Goal: Information Seeking & Learning: Learn about a topic

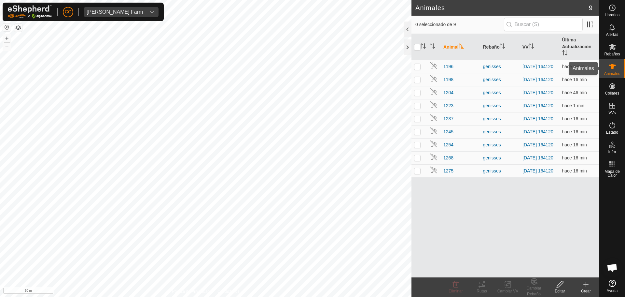
click at [614, 64] on icon at bounding box center [613, 67] width 8 height 8
click at [449, 174] on span "1275" at bounding box center [449, 170] width 10 height 7
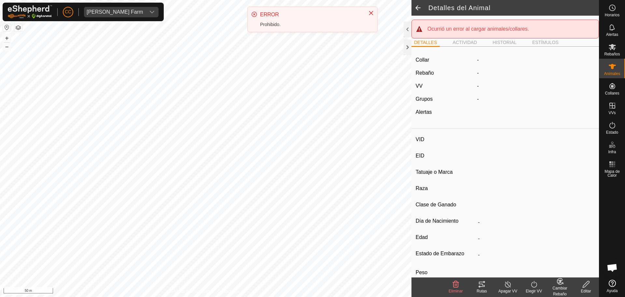
click at [421, 10] on span at bounding box center [418, 8] width 13 height 16
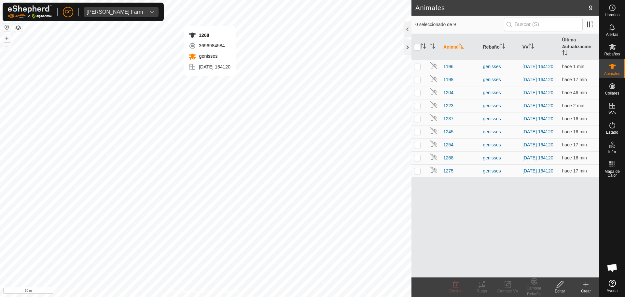
checkbox input "true"
click at [447, 174] on span "1275" at bounding box center [449, 170] width 10 height 7
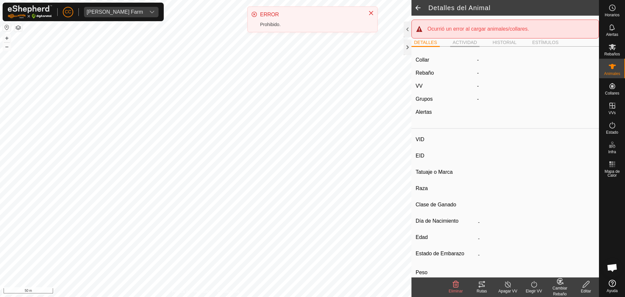
click at [456, 44] on li "ACTIVIDAD" at bounding box center [465, 43] width 30 height 8
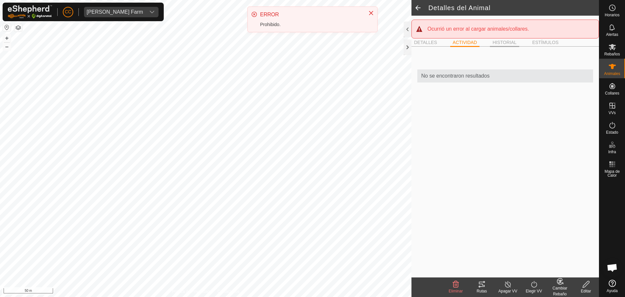
click at [501, 41] on li "HISTORIAL" at bounding box center [504, 43] width 29 height 8
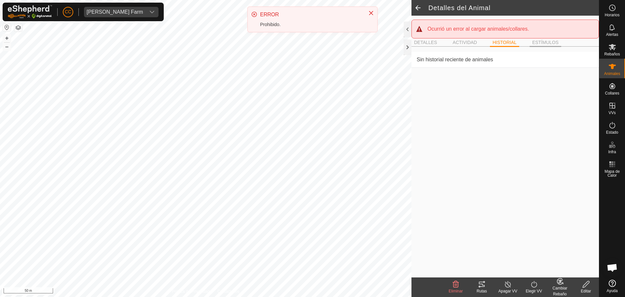
click at [540, 41] on li "ESTÍMULOS" at bounding box center [546, 43] width 32 height 8
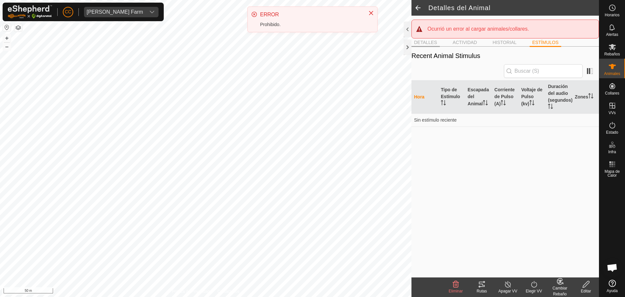
click at [418, 45] on li "DETALLES" at bounding box center [426, 43] width 28 height 8
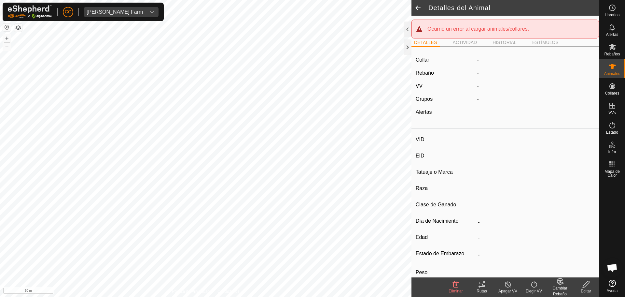
drag, startPoint x: 418, startPoint y: 11, endPoint x: 625, endPoint y: 57, distance: 211.9
click at [420, 12] on span at bounding box center [418, 8] width 13 height 16
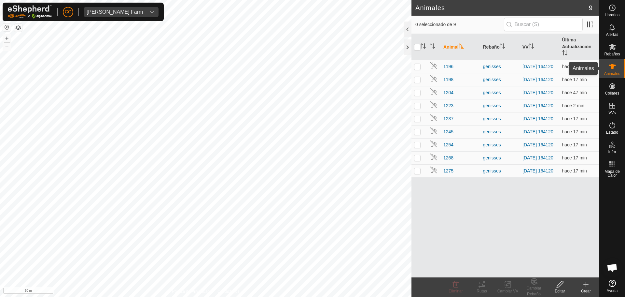
click at [606, 67] on div "Animales" at bounding box center [613, 69] width 26 height 20
click at [608, 53] on span "Rebaños" at bounding box center [612, 54] width 16 height 4
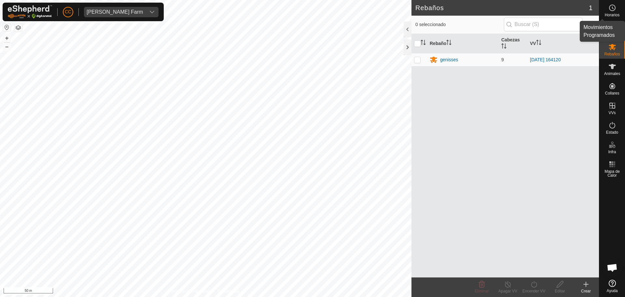
click at [605, 10] on div "Horarios" at bounding box center [613, 10] width 26 height 20
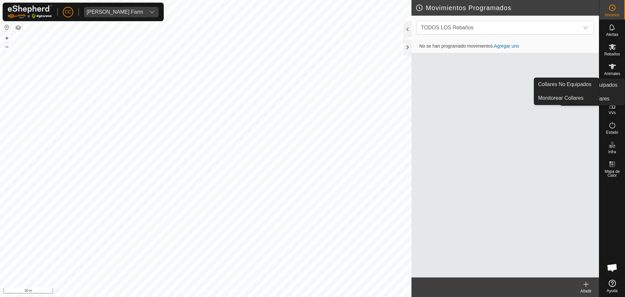
click at [625, 100] on es-menu-bar "Horarios Alertas Rebaños Animales Collares VVs Estado Infra Mapa de Calor Ayuda…" at bounding box center [612, 148] width 26 height 297
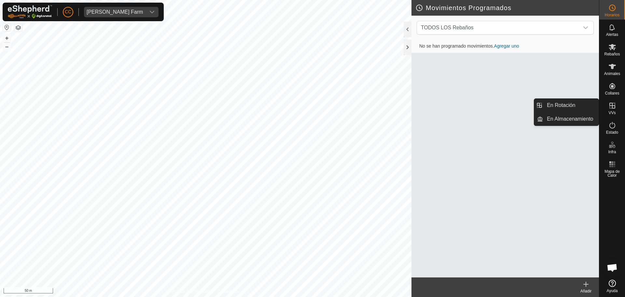
click at [610, 104] on icon at bounding box center [613, 106] width 8 height 8
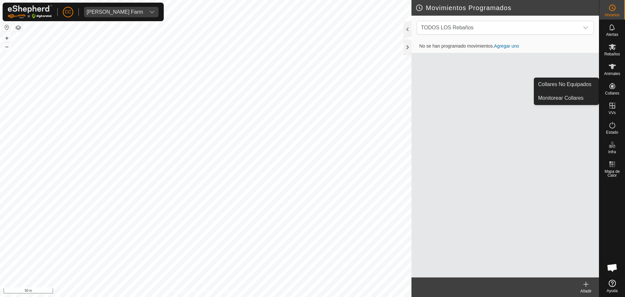
click at [614, 81] on es-neckbands-svg-icon at bounding box center [613, 86] width 12 height 10
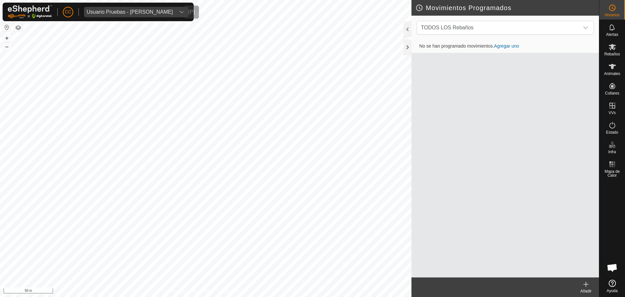
click at [139, 11] on div "Usuario Pruebas - Gregorio Alarcia" at bounding box center [130, 11] width 86 height 5
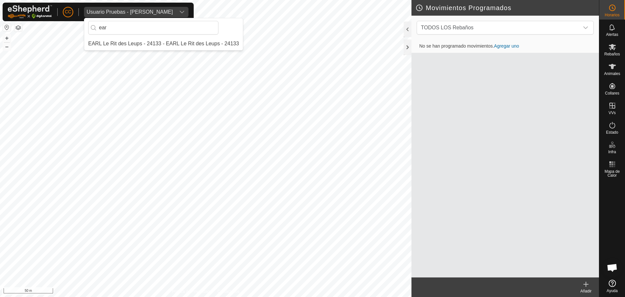
type input "ear"
click at [150, 41] on li "EARL Le Rit des Leups - 24133 - EARL Le Rit des Leups - 24133" at bounding box center [163, 43] width 159 height 13
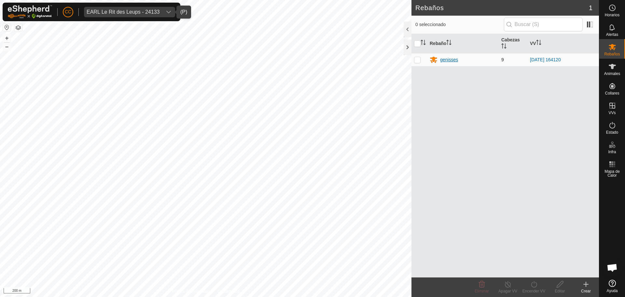
click at [440, 62] on div "genisses" at bounding box center [463, 60] width 66 height 8
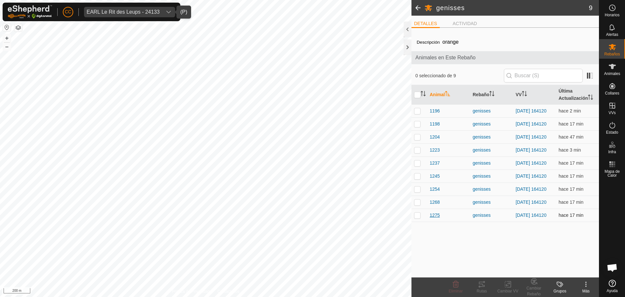
click at [430, 219] on span "1275" at bounding box center [435, 215] width 10 height 7
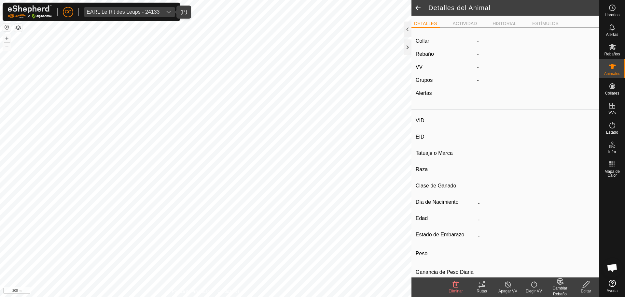
type input "1275"
type input "-"
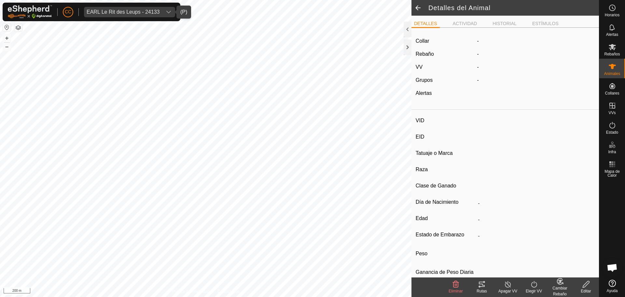
type input "0 kg"
type input "-"
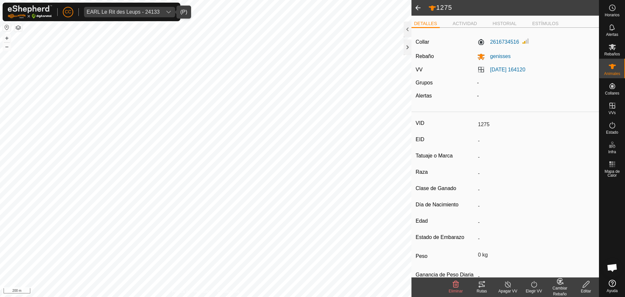
click at [418, 10] on span at bounding box center [418, 8] width 13 height 16
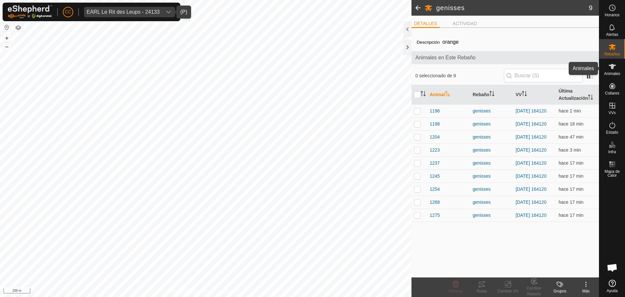
click at [613, 69] on icon at bounding box center [613, 67] width 8 height 8
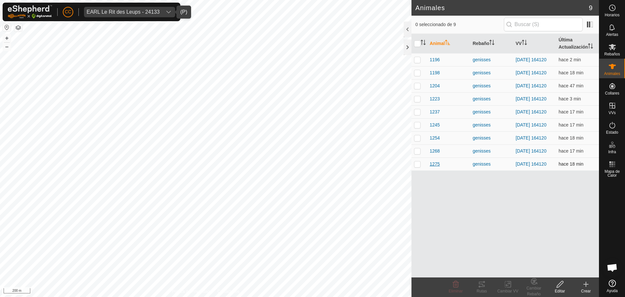
click at [434, 167] on span "1275" at bounding box center [435, 164] width 10 height 7
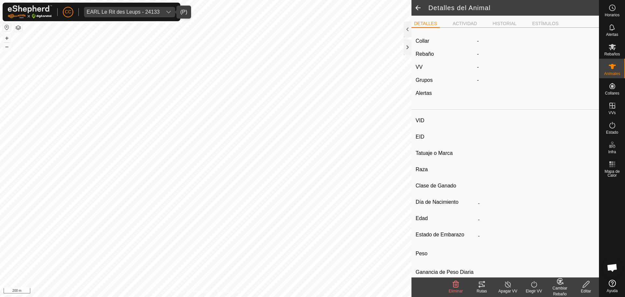
type input "1275"
type input "-"
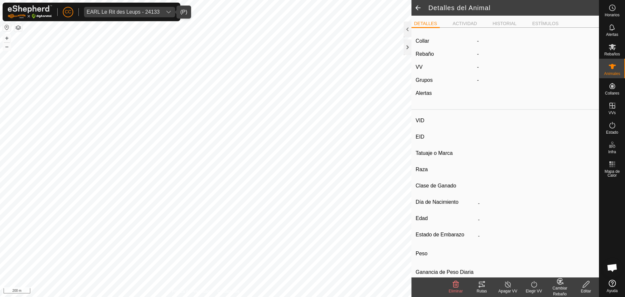
type input "0 kg"
type input "-"
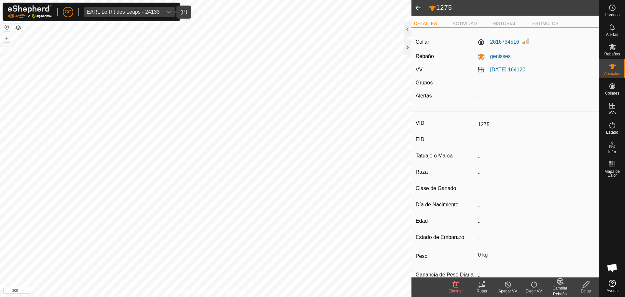
click at [422, 10] on span at bounding box center [418, 8] width 13 height 16
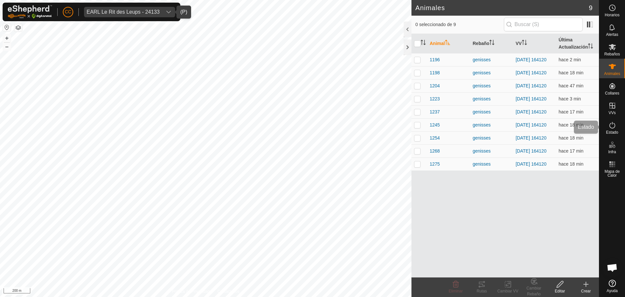
click at [612, 128] on icon at bounding box center [613, 125] width 6 height 7
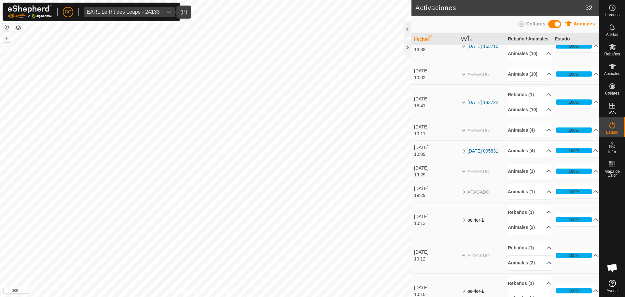
scroll to position [750, 0]
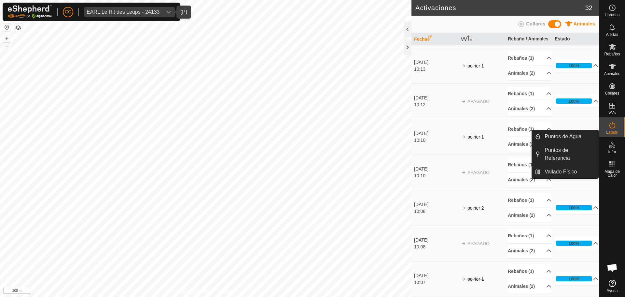
click at [612, 145] on icon at bounding box center [613, 145] width 8 height 8
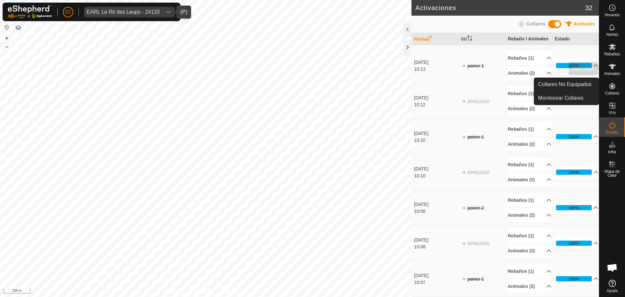
click at [612, 75] on span "Animales" at bounding box center [612, 74] width 16 height 4
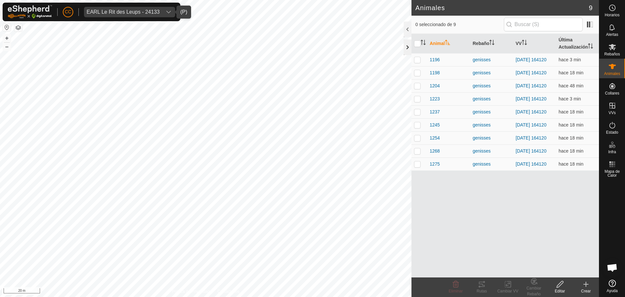
click at [408, 44] on div at bounding box center [408, 47] width 8 height 16
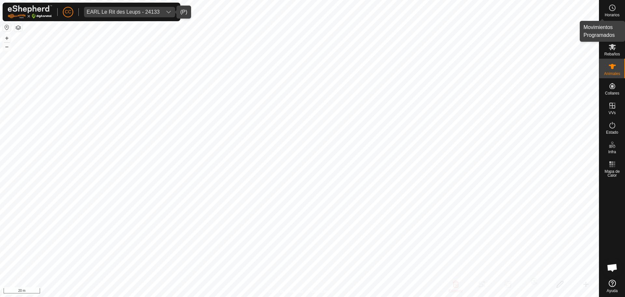
click at [610, 9] on circle at bounding box center [613, 8] width 6 height 6
click at [613, 29] on icon at bounding box center [613, 27] width 8 height 8
click at [615, 49] on icon at bounding box center [612, 47] width 7 height 6
click at [593, 25] on div at bounding box center [595, 29] width 8 height 16
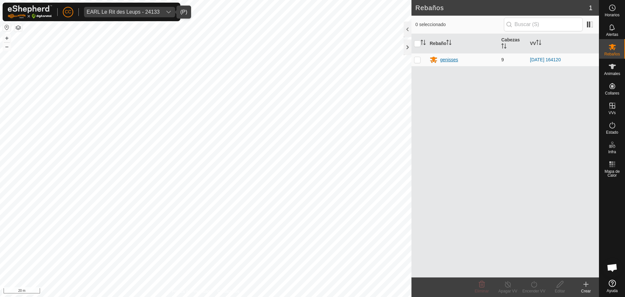
click at [447, 63] on div "genisses" at bounding box center [449, 59] width 18 height 7
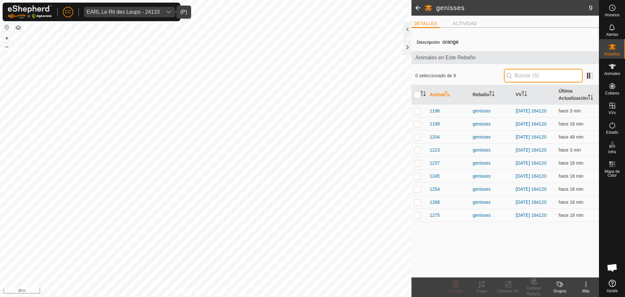
click at [523, 76] on input "text" at bounding box center [543, 76] width 79 height 14
click at [458, 29] on div "DETALLES ACTIVIDAD" at bounding box center [506, 26] width 188 height 13
click at [475, 23] on li "ACTIVIDAD" at bounding box center [465, 24] width 30 height 8
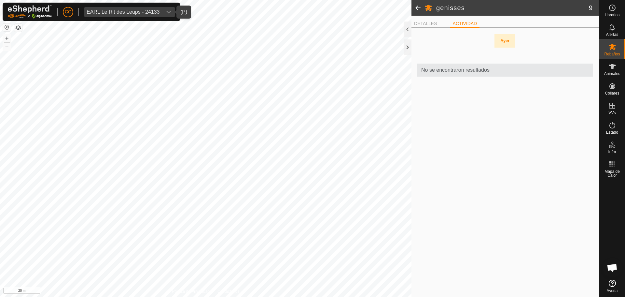
click at [424, 28] on div "DETALLES ACTIVIDAD" at bounding box center [506, 26] width 188 height 13
click at [424, 23] on li "DETALLES" at bounding box center [426, 24] width 28 height 8
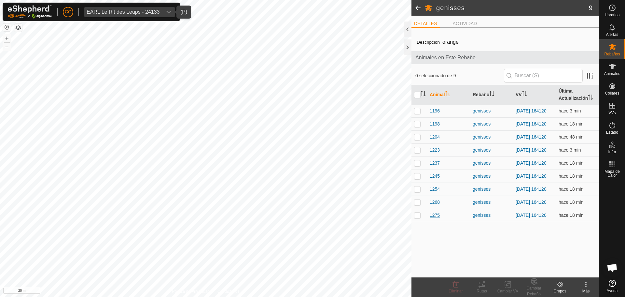
click at [440, 219] on span "1275" at bounding box center [435, 215] width 10 height 7
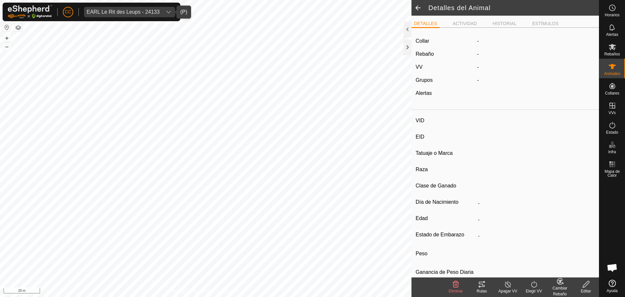
type input "1275"
type input "-"
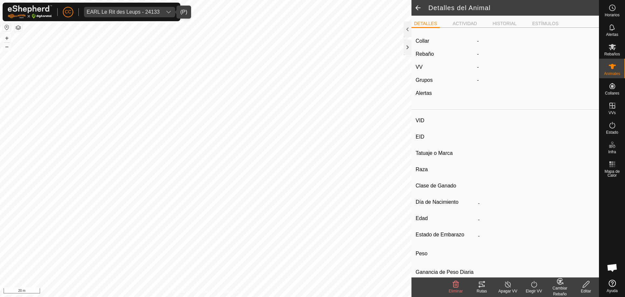
type input "0 kg"
type input "-"
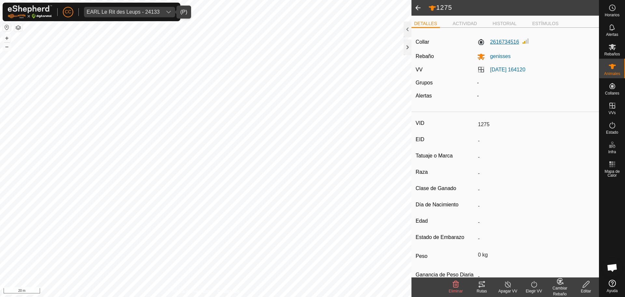
click at [505, 42] on label "2616734516" at bounding box center [498, 42] width 42 height 8
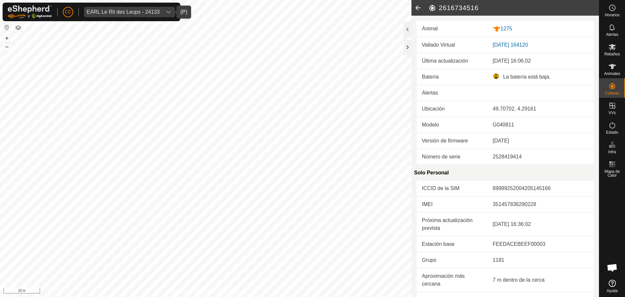
click at [419, 10] on icon at bounding box center [418, 8] width 13 height 16
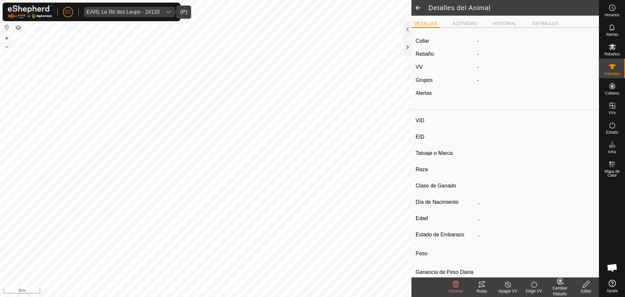
type input "1275"
type input "-"
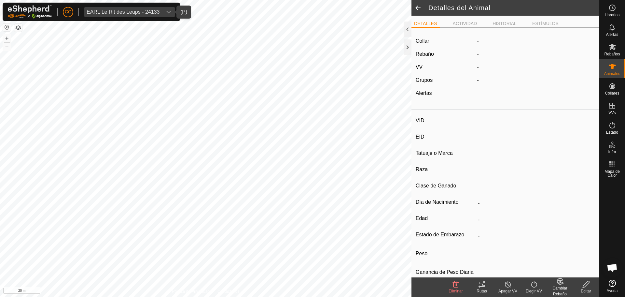
type input "0 kg"
type input "-"
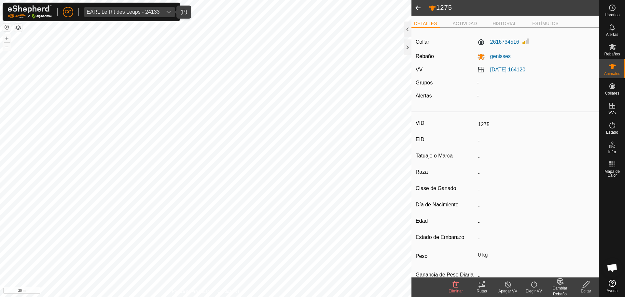
click at [419, 10] on span at bounding box center [418, 8] width 13 height 16
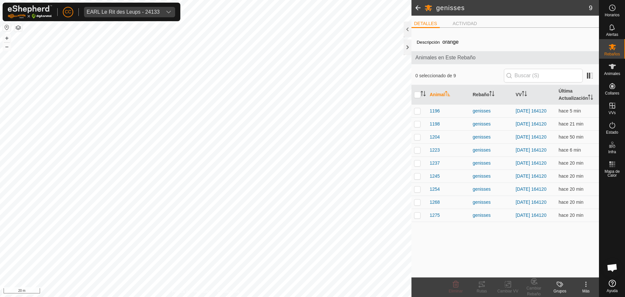
click at [178, 16] on div "CC EARL Le Rit des Leups - 24133" at bounding box center [92, 12] width 178 height 19
click at [521, 79] on input "text" at bounding box center [543, 76] width 79 height 14
paste input "0314297875"
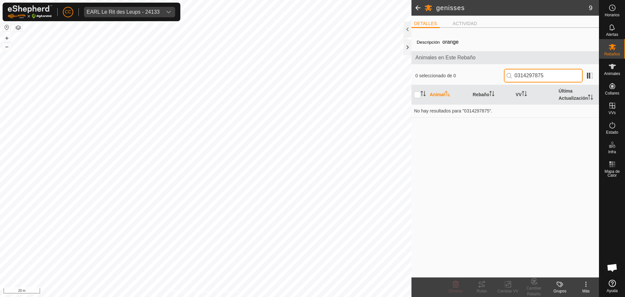
type input "0314297875"
click at [583, 289] on div "Más" at bounding box center [586, 291] width 26 height 6
click at [555, 225] on div "Descripción orange Animales en Este Rebaño 0 seleccionado de 0 0314297875 Anima…" at bounding box center [506, 155] width 188 height 244
drag, startPoint x: 444, startPoint y: 275, endPoint x: 441, endPoint y: 267, distance: 8.5
click at [442, 272] on div "Descripción orange Animales en Este Rebaño 0 seleccionado de 0 0314297875 Anima…" at bounding box center [506, 155] width 188 height 244
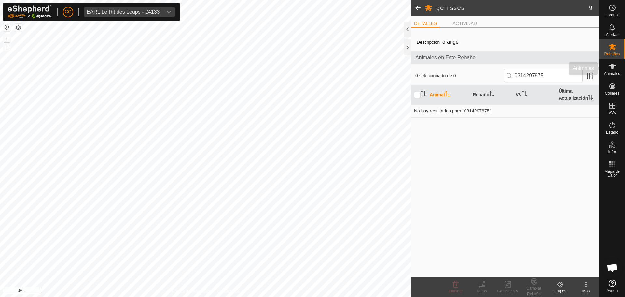
click at [620, 66] on div "Animales" at bounding box center [613, 69] width 26 height 20
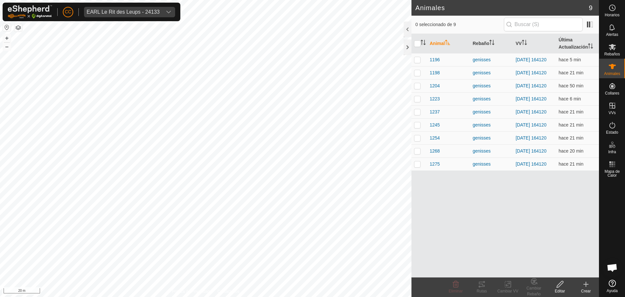
click at [585, 283] on icon at bounding box center [586, 284] width 8 height 8
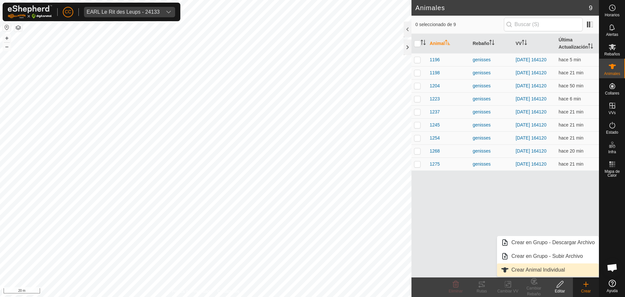
click at [550, 271] on link "Crear Animal Individual" at bounding box center [548, 269] width 102 height 13
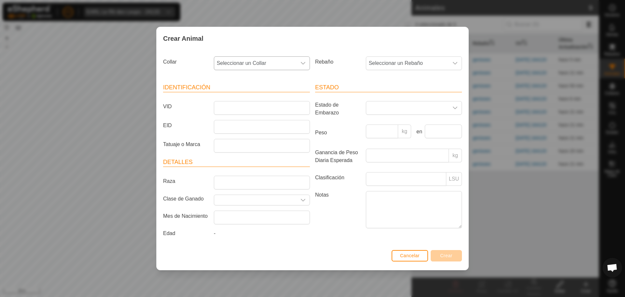
click at [304, 63] on icon "dropdown trigger" at bounding box center [303, 63] width 5 height 3
click at [253, 106] on li "0314297875" at bounding box center [262, 110] width 95 height 13
click at [419, 64] on span "Seleccionar un Rebaño" at bounding box center [407, 63] width 82 height 13
click at [397, 255] on button "Cancelar" at bounding box center [410, 255] width 36 height 11
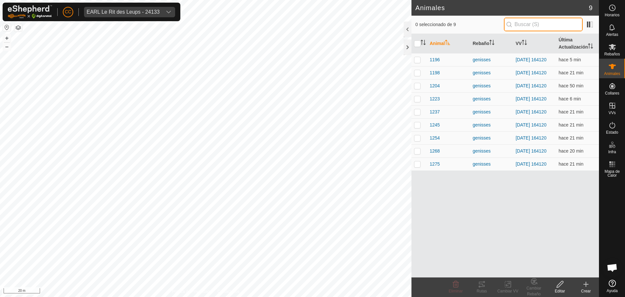
click at [527, 30] on input "text" at bounding box center [543, 25] width 79 height 14
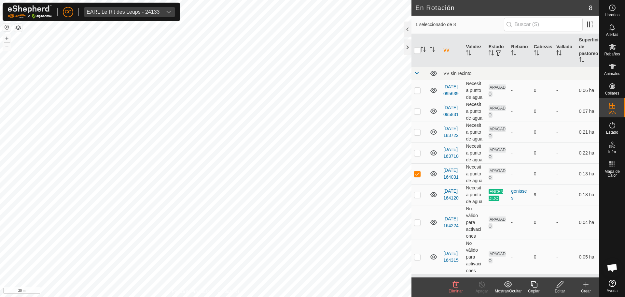
checkbox input "true"
checkbox input "false"
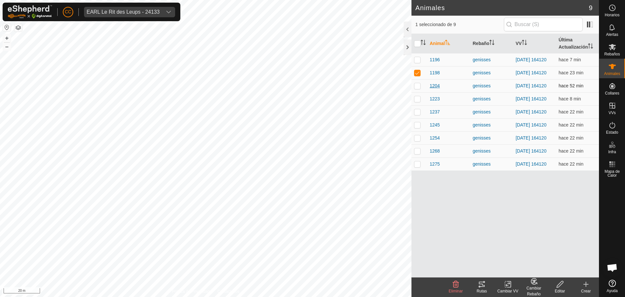
click at [437, 89] on span "1204" at bounding box center [435, 85] width 10 height 7
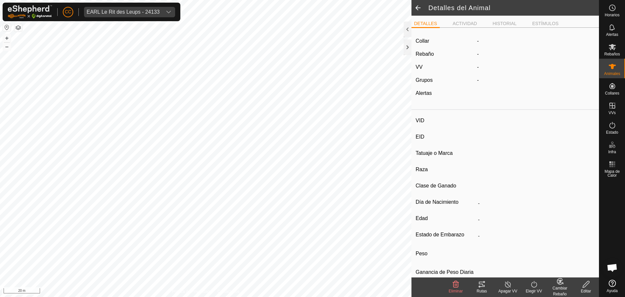
type input "1204"
type input "-"
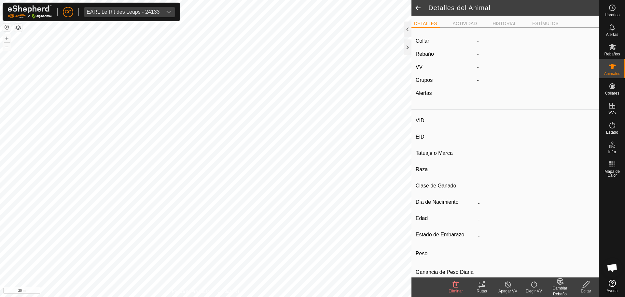
type input "0 kg"
type input "-"
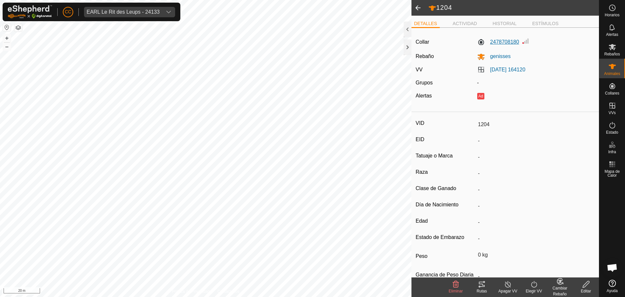
click at [503, 44] on label "2478708180" at bounding box center [498, 42] width 42 height 8
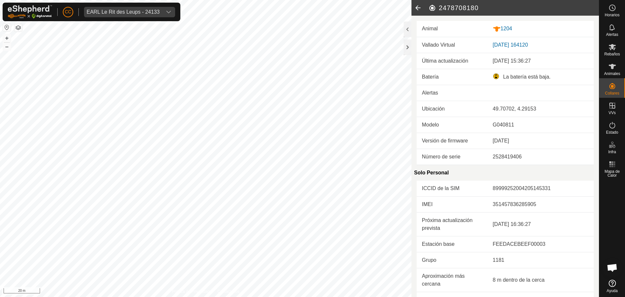
click at [418, 9] on icon at bounding box center [418, 8] width 13 height 16
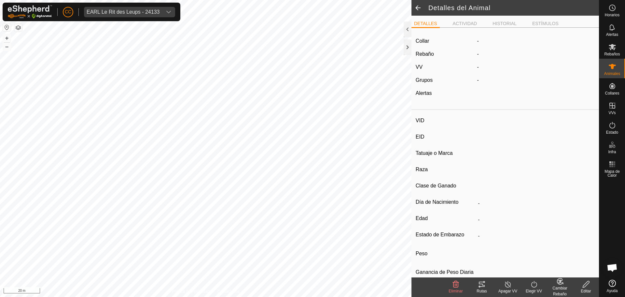
type input "1204"
type input "-"
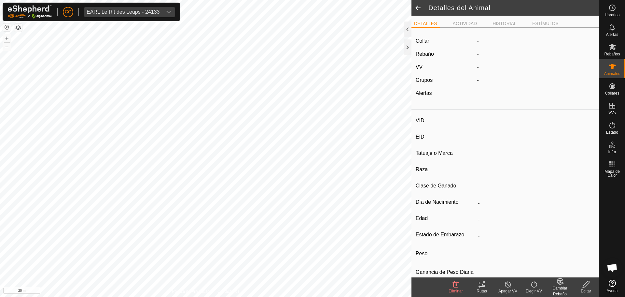
type input "0 kg"
type input "-"
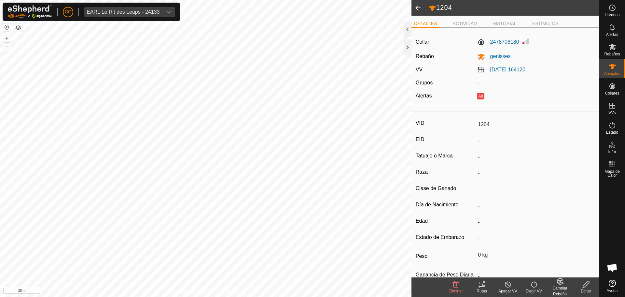
click at [418, 6] on span at bounding box center [418, 8] width 13 height 16
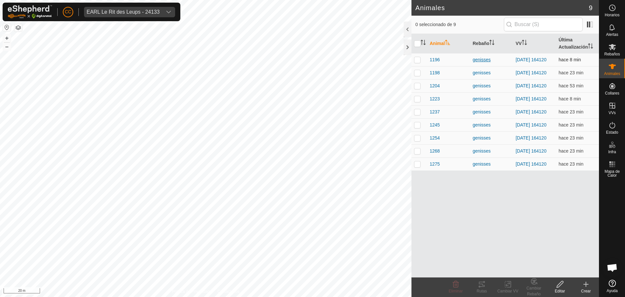
click at [484, 60] on div "genisses" at bounding box center [492, 59] width 38 height 7
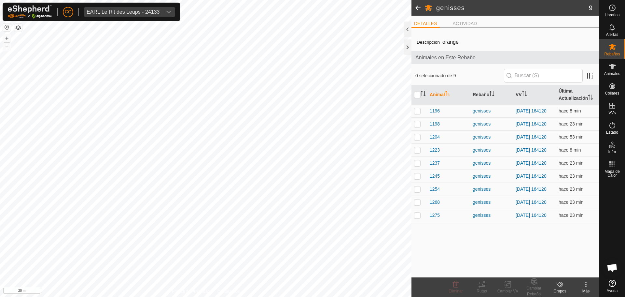
click at [436, 111] on span "1196" at bounding box center [435, 110] width 10 height 7
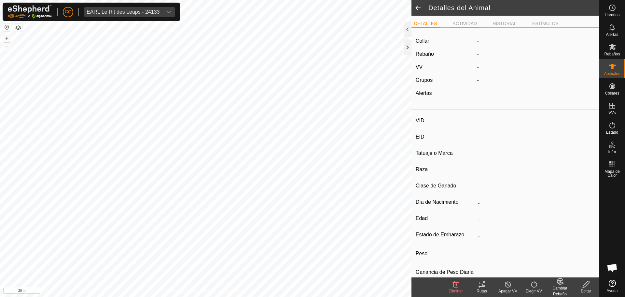
type input "1196"
type input "-"
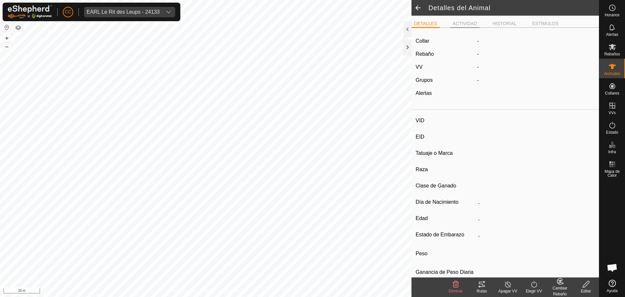
type input "0 kg"
type input "-"
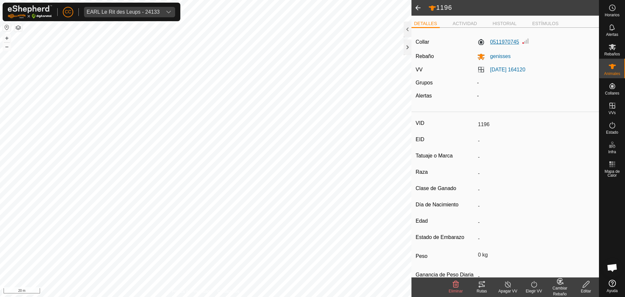
click at [492, 40] on label "0511970745" at bounding box center [498, 42] width 42 height 8
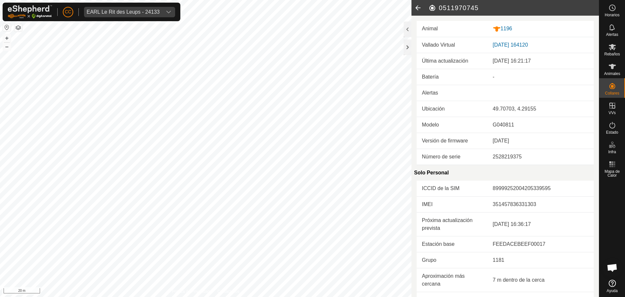
click at [420, 11] on icon at bounding box center [418, 8] width 13 height 16
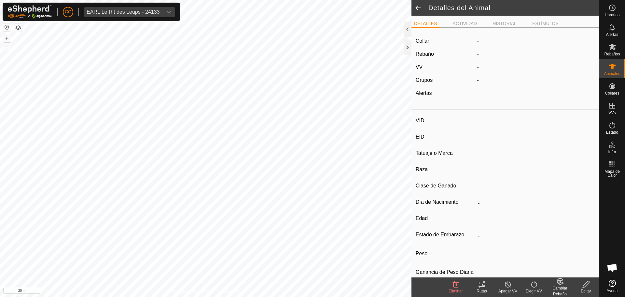
type input "1196"
type input "-"
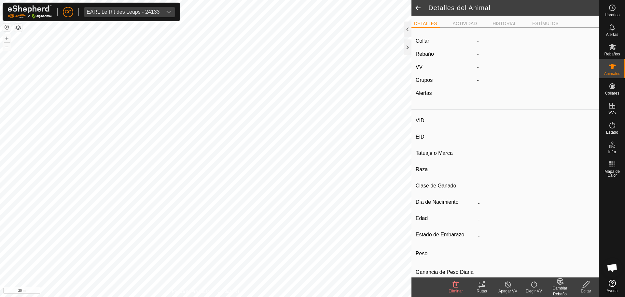
type input "0 kg"
type input "-"
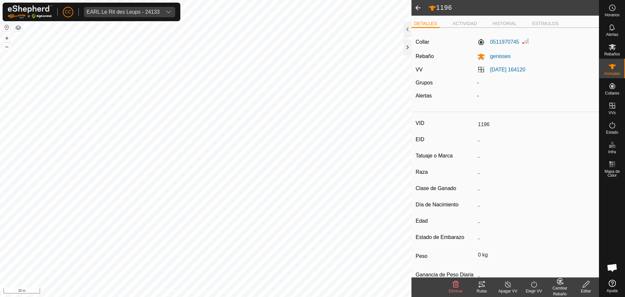
click at [417, 10] on span at bounding box center [418, 8] width 13 height 16
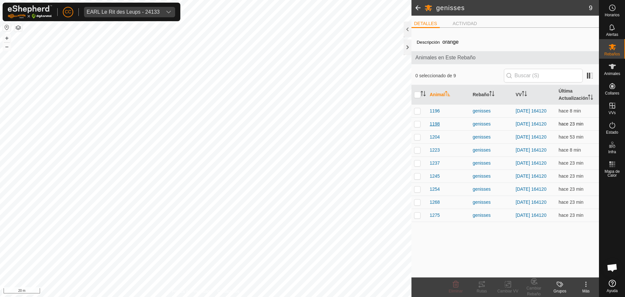
click at [432, 125] on span "1198" at bounding box center [435, 123] width 10 height 7
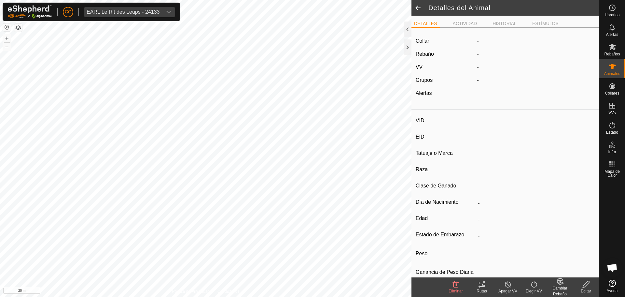
type input "1198"
type input "-"
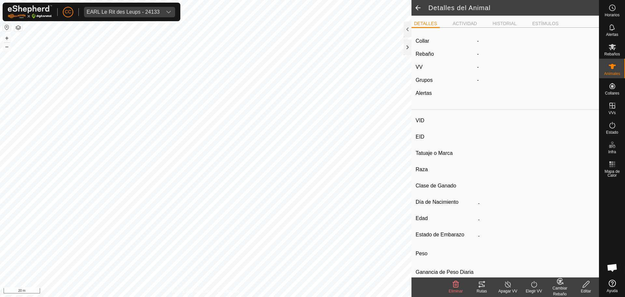
type input "0 kg"
type input "-"
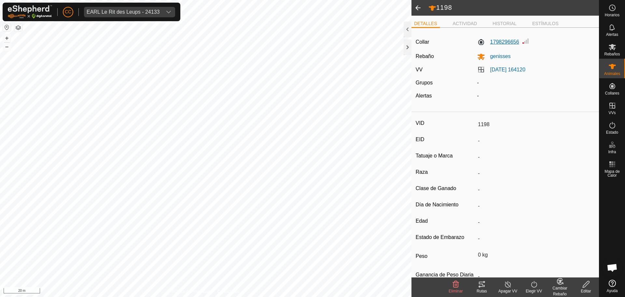
click at [508, 40] on label "1798296656" at bounding box center [498, 42] width 42 height 8
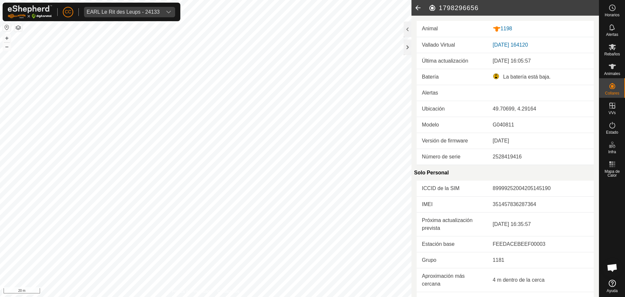
scroll to position [146, 0]
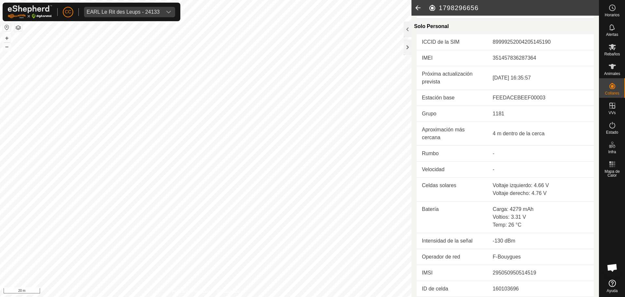
click at [418, 7] on icon at bounding box center [418, 8] width 13 height 16
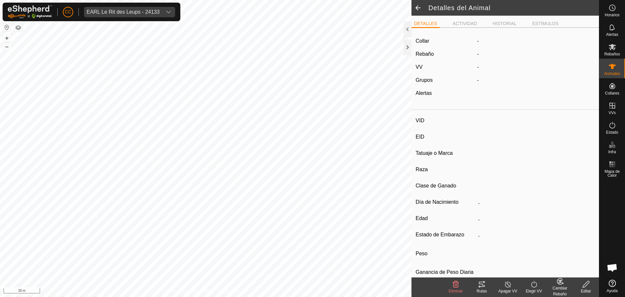
type input "1198"
type input "-"
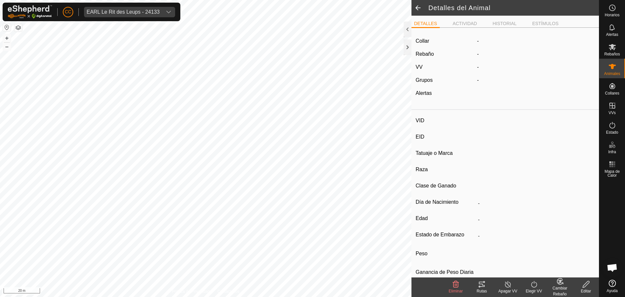
type input "0 kg"
type input "-"
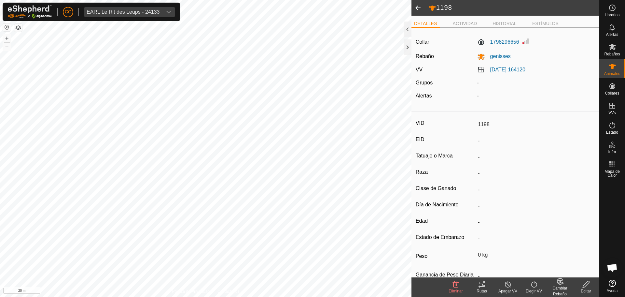
click at [418, 7] on span at bounding box center [418, 8] width 13 height 16
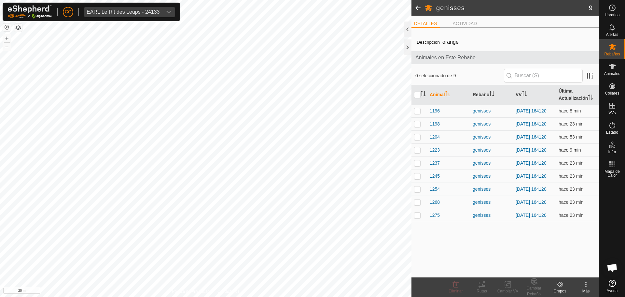
click at [435, 152] on span "1223" at bounding box center [435, 150] width 10 height 7
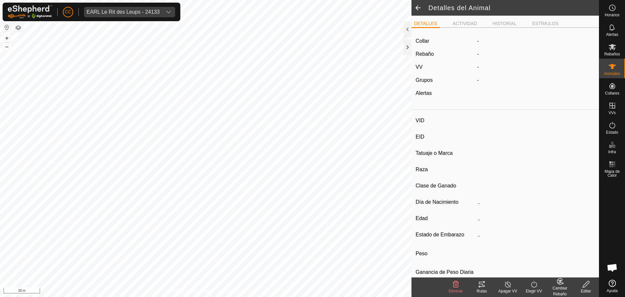
type input "1223"
type input "-"
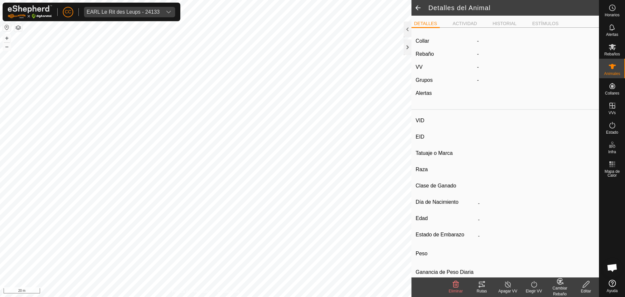
type input "0 kg"
type input "-"
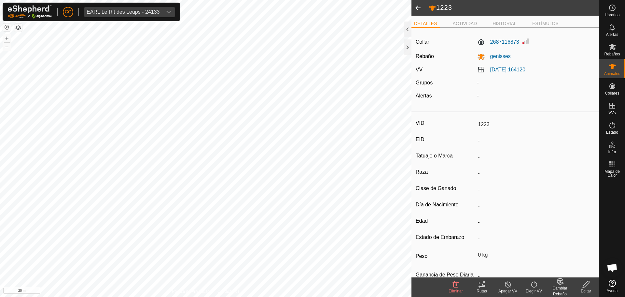
click at [503, 45] on label "2687116873" at bounding box center [498, 42] width 42 height 8
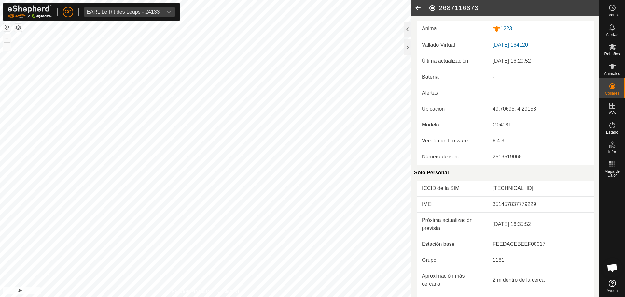
click at [419, 9] on icon at bounding box center [418, 8] width 13 height 16
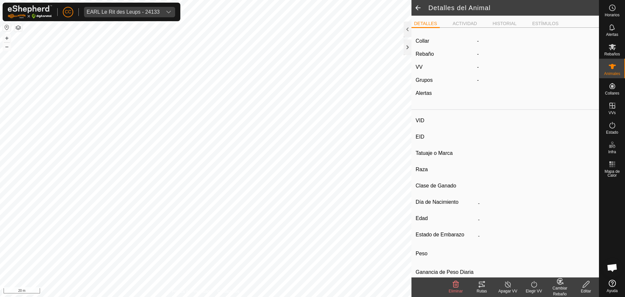
type input "1223"
type input "-"
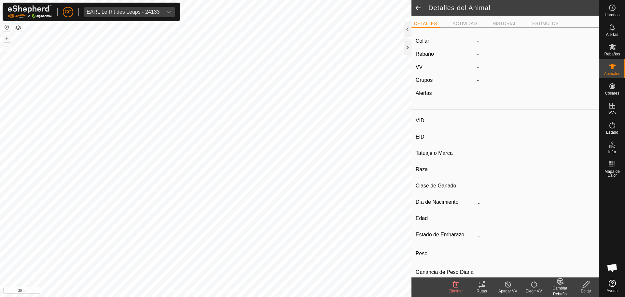
type input "0 kg"
type input "-"
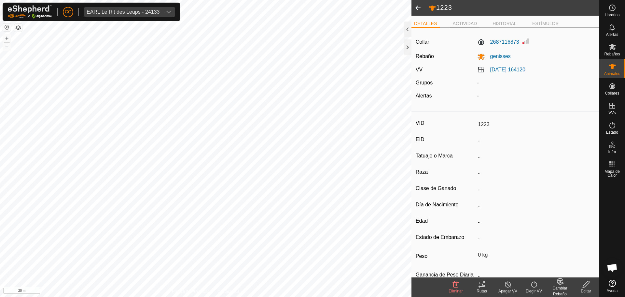
click at [461, 25] on li "ACTIVIDAD" at bounding box center [465, 24] width 30 height 8
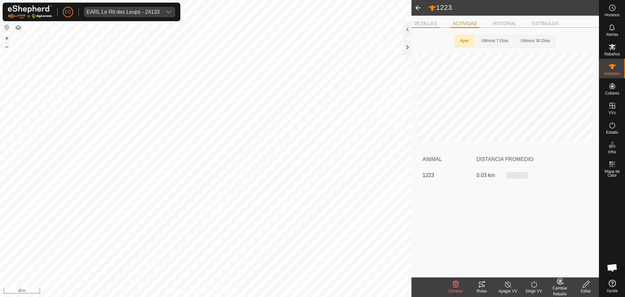
click at [425, 23] on li "DETALLES" at bounding box center [426, 24] width 28 height 8
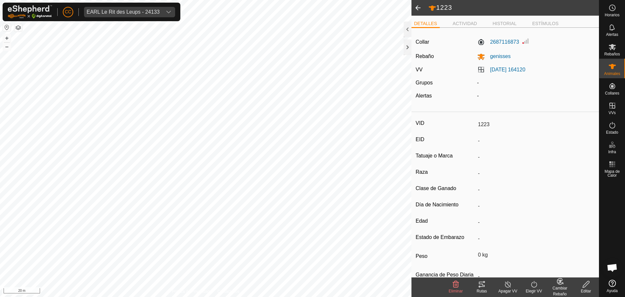
click at [417, 7] on span at bounding box center [418, 8] width 13 height 16
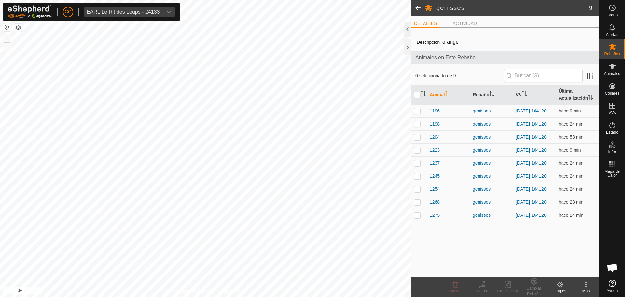
click at [587, 286] on icon at bounding box center [586, 284] width 8 height 8
drag, startPoint x: 480, startPoint y: 259, endPoint x: 481, endPoint y: 250, distance: 9.1
click at [480, 259] on div "Descripción orange Animales en Este Rebaño 0 seleccionado de 9 Animal Rebaño VV…" at bounding box center [506, 155] width 188 height 244
click at [434, 139] on span "1204" at bounding box center [435, 137] width 10 height 7
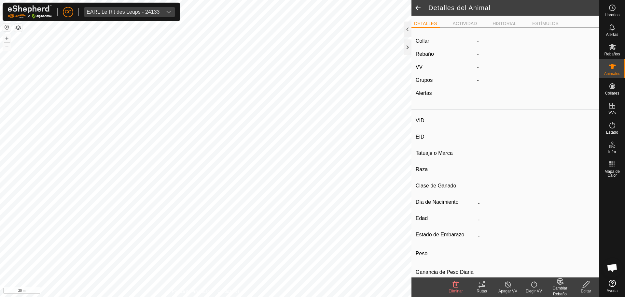
type input "1204"
type input "-"
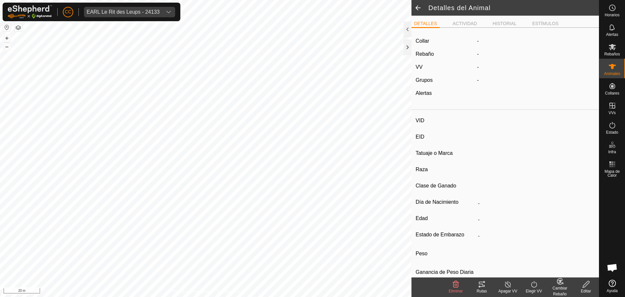
type input "0 kg"
type input "-"
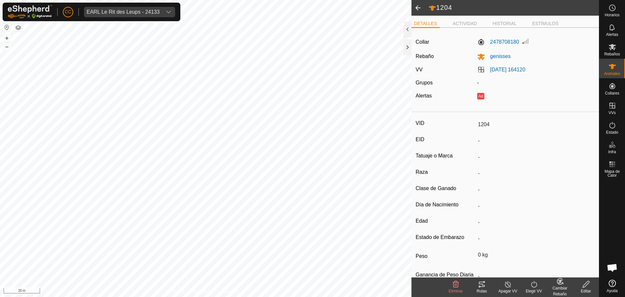
scroll to position [21, 0]
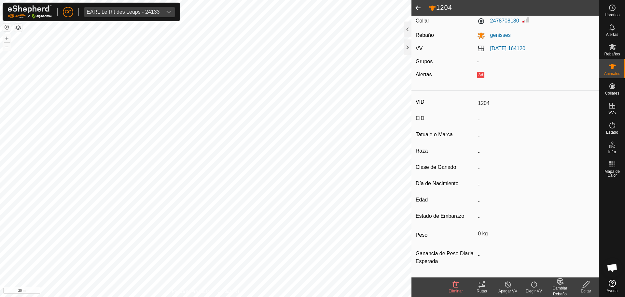
click at [477, 282] on tracks-svg-icon at bounding box center [482, 284] width 26 height 8
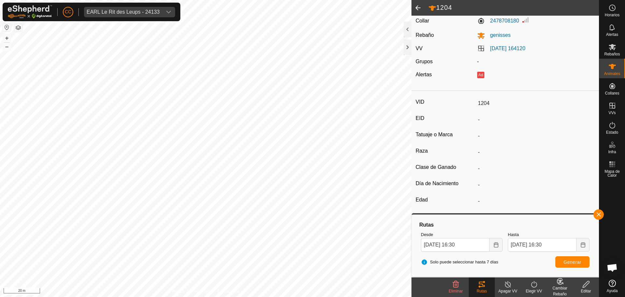
scroll to position [0, 0]
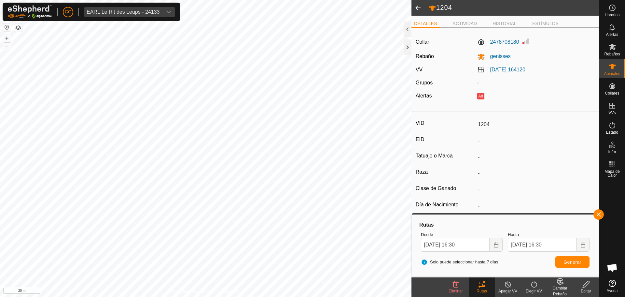
click at [502, 44] on label "2478708180" at bounding box center [498, 42] width 42 height 8
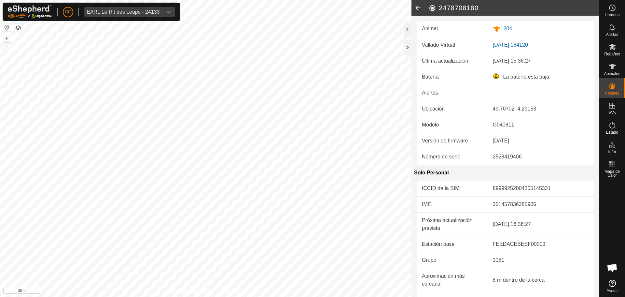
click at [510, 46] on link "[DATE] 164120" at bounding box center [510, 45] width 35 height 6
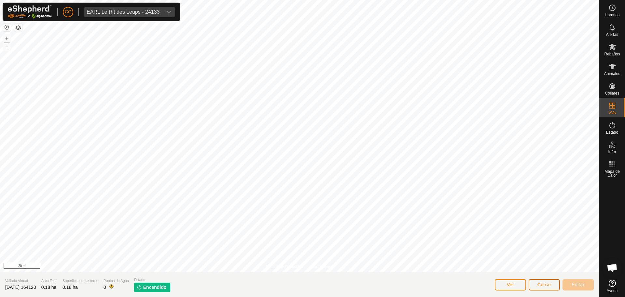
click at [550, 285] on span "Cerrar" at bounding box center [545, 284] width 14 height 5
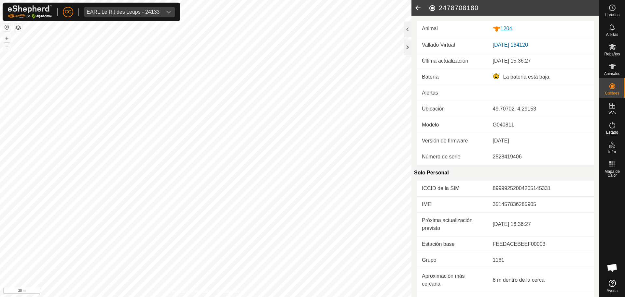
click at [505, 28] on div "1204" at bounding box center [541, 29] width 96 height 8
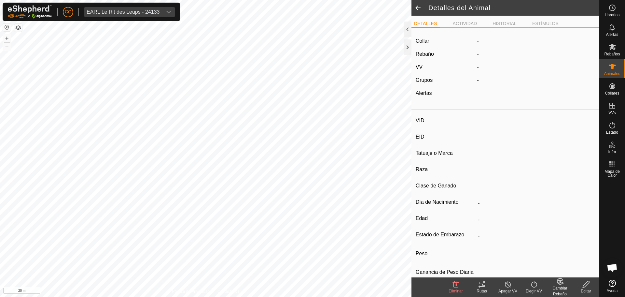
type input "1204"
type input "-"
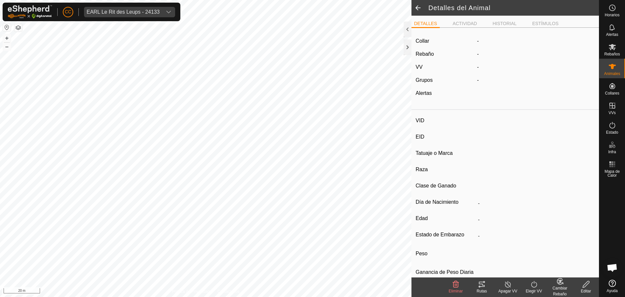
type input "0 kg"
type input "-"
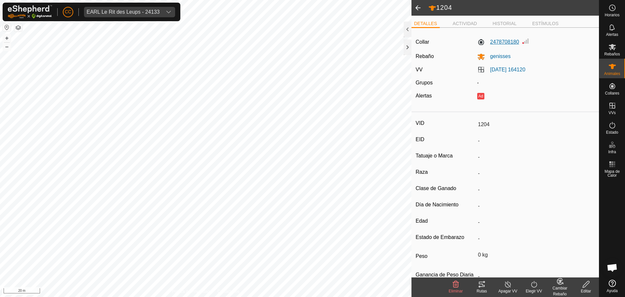
click at [506, 46] on label "2478708180" at bounding box center [498, 42] width 42 height 8
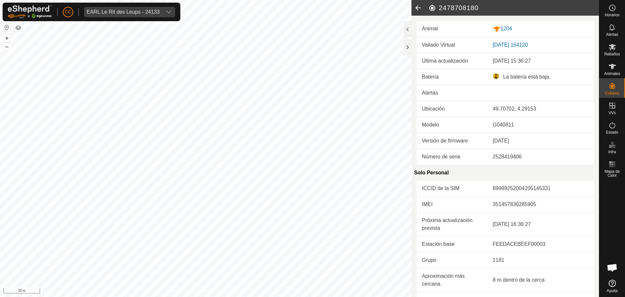
click at [502, 79] on div "La batería está baja." at bounding box center [541, 77] width 96 height 8
click at [417, 9] on icon at bounding box center [418, 8] width 13 height 16
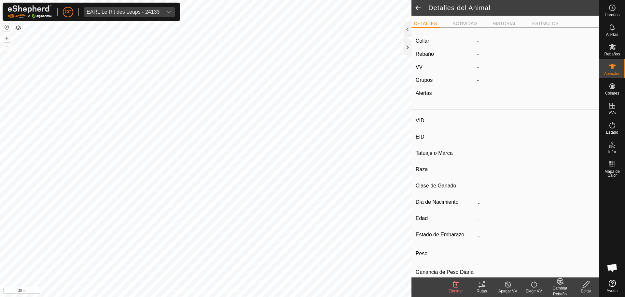
type input "1204"
type input "-"
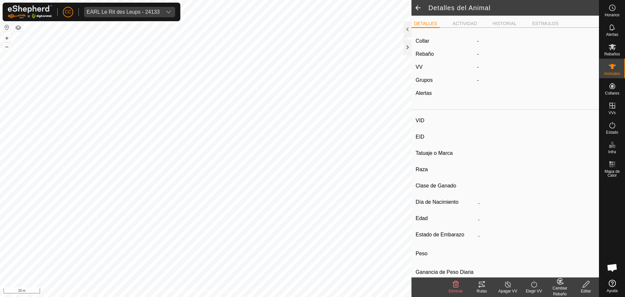
type input "0 kg"
type input "-"
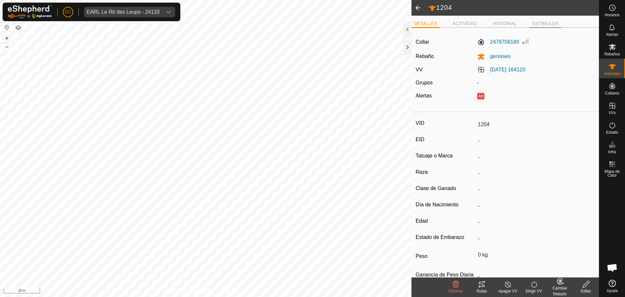
click at [542, 22] on li "ESTÍMULOS" at bounding box center [546, 24] width 32 height 8
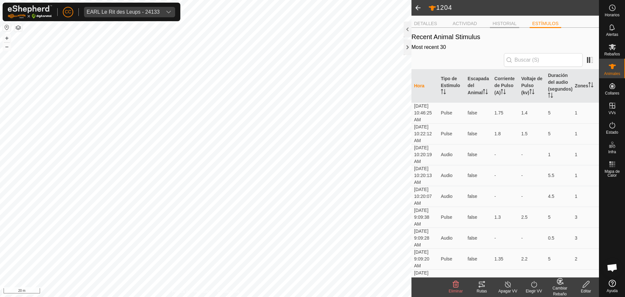
click at [497, 22] on li "HISTORIAL" at bounding box center [504, 24] width 29 height 8
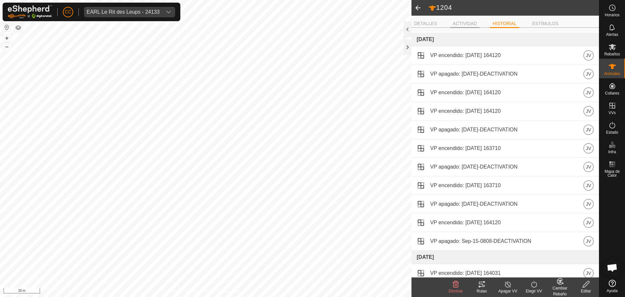
click at [464, 23] on li "ACTIVIDAD" at bounding box center [465, 24] width 30 height 8
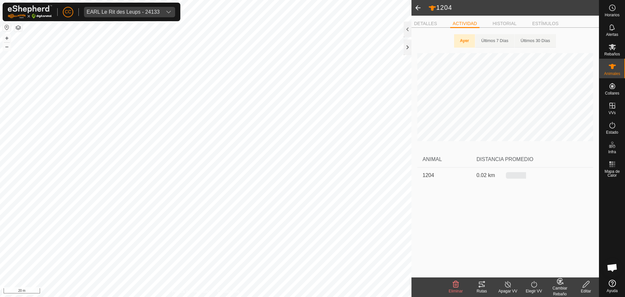
click at [436, 20] on ul "DETALLES ACTIVIDAD HISTORIAL ESTÍMULOS" at bounding box center [506, 24] width 188 height 8
click at [426, 21] on li "DETALLES" at bounding box center [426, 23] width 28 height 7
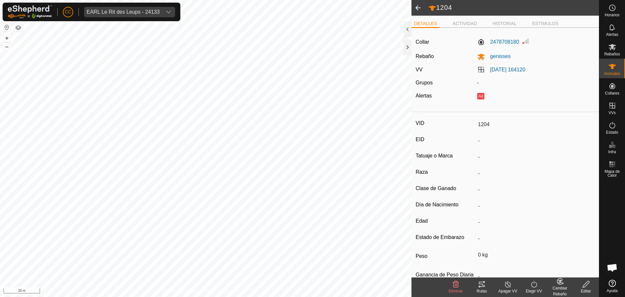
click at [419, 8] on span at bounding box center [418, 8] width 13 height 16
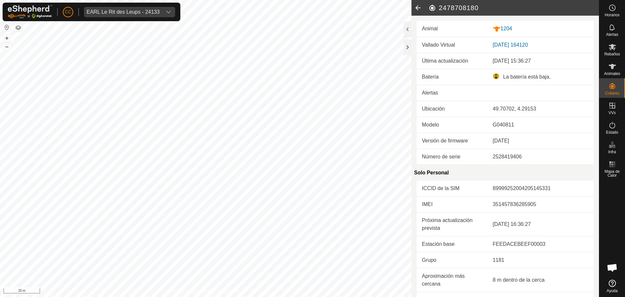
scroll to position [146, 0]
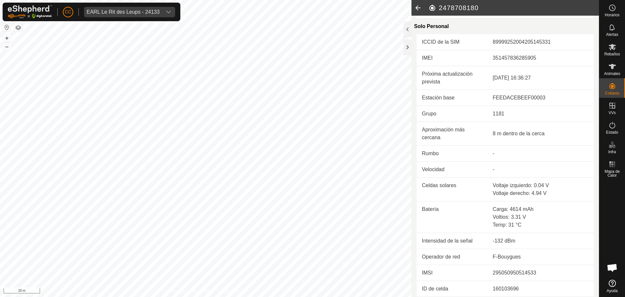
click at [417, 6] on icon at bounding box center [418, 8] width 13 height 16
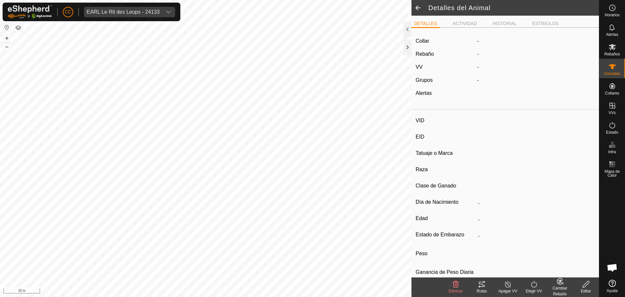
type input "1204"
type input "-"
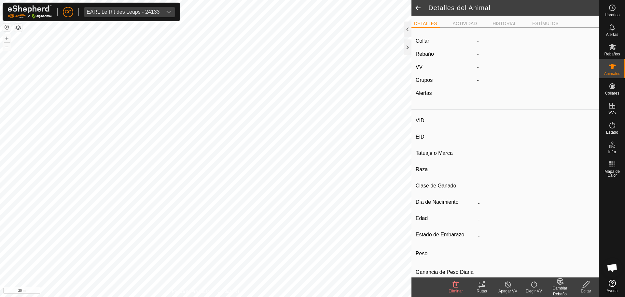
type input "0 kg"
type input "-"
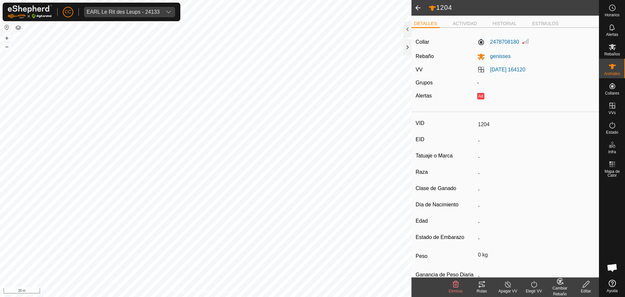
click at [418, 8] on span at bounding box center [418, 8] width 13 height 16
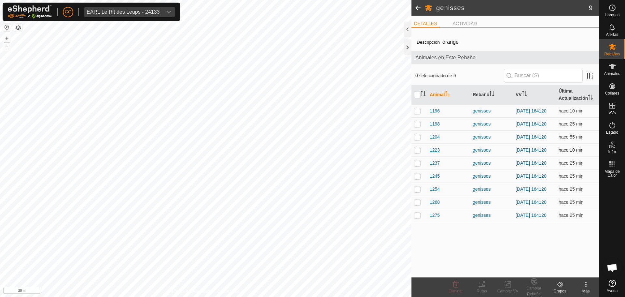
click at [432, 153] on span "1223" at bounding box center [435, 150] width 10 height 7
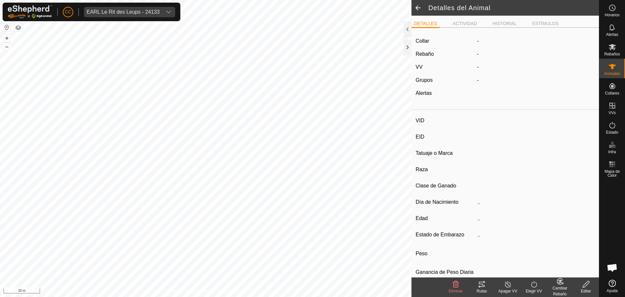
type input "1223"
type input "-"
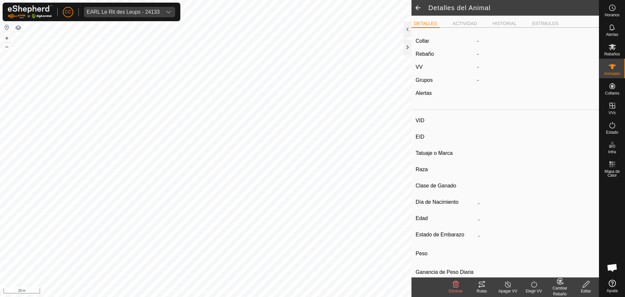
type input "0 kg"
type input "-"
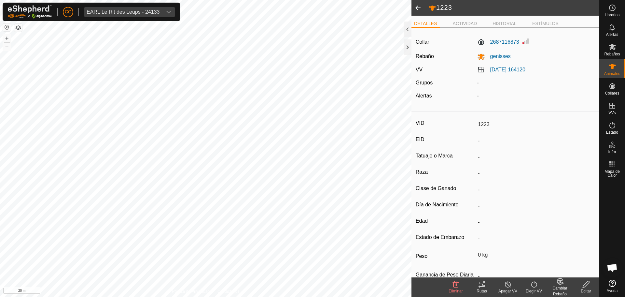
click at [505, 42] on label "2687116873" at bounding box center [498, 42] width 42 height 8
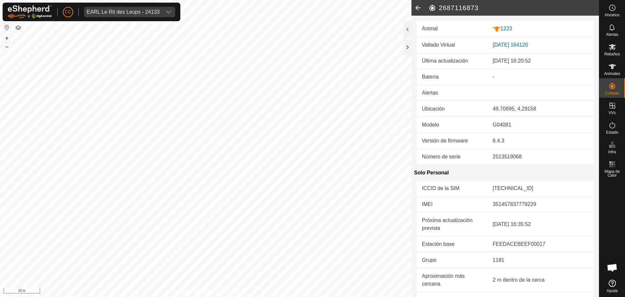
click at [420, 7] on icon at bounding box center [418, 8] width 13 height 16
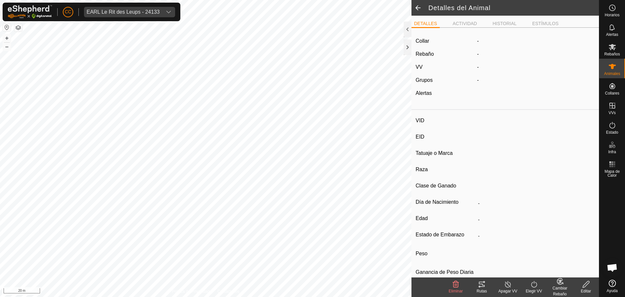
type input "1223"
type input "-"
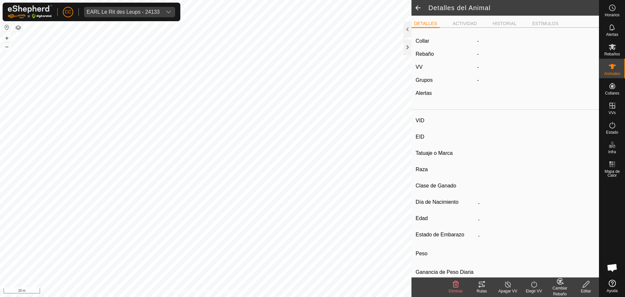
type input "0 kg"
type input "-"
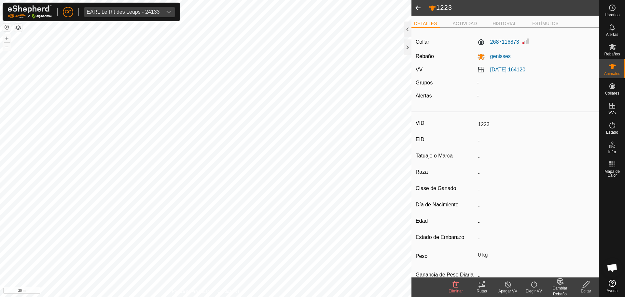
click at [420, 7] on span at bounding box center [418, 8] width 13 height 16
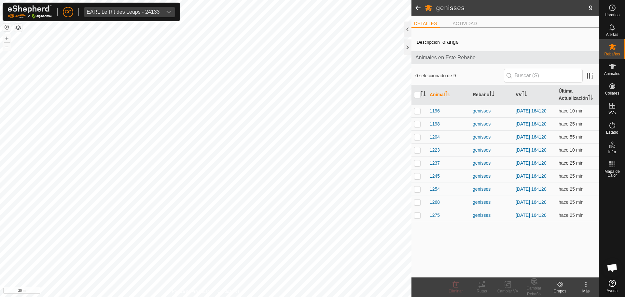
click at [433, 166] on span "1237" at bounding box center [435, 163] width 10 height 7
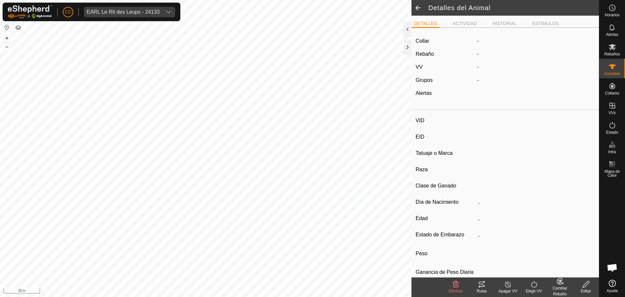
type input "1237"
type input "-"
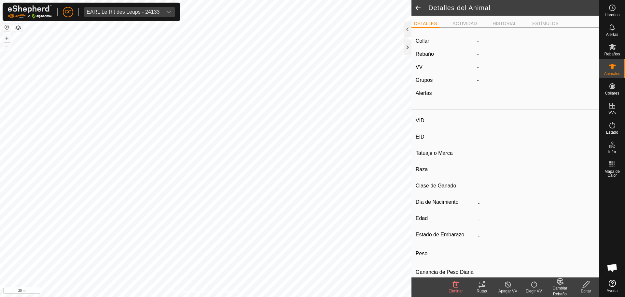
type input "0 kg"
type input "-"
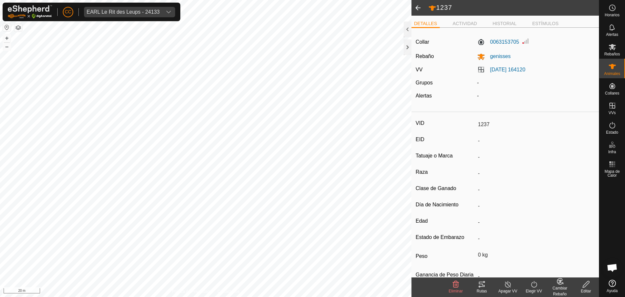
click at [496, 37] on div "0063153705" at bounding box center [536, 42] width 123 height 10
click at [498, 41] on label "0063153705" at bounding box center [498, 42] width 42 height 8
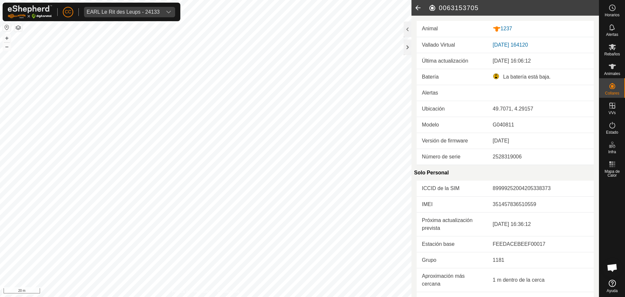
scroll to position [146, 0]
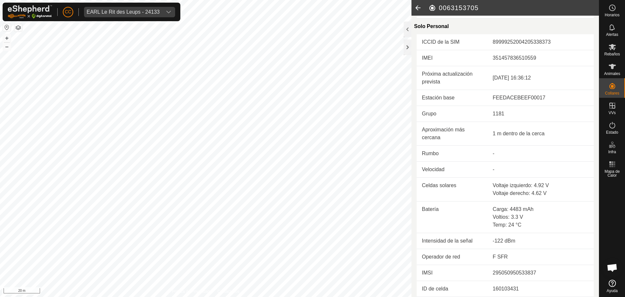
click at [415, 10] on icon at bounding box center [418, 8] width 13 height 16
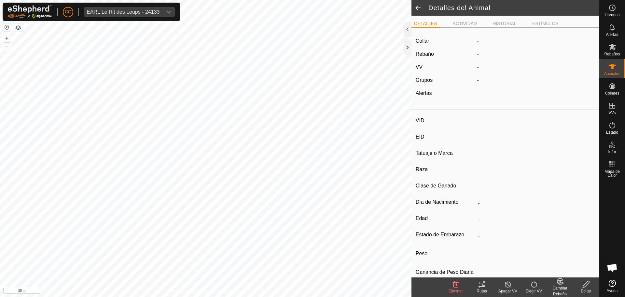
type input "1237"
type input "-"
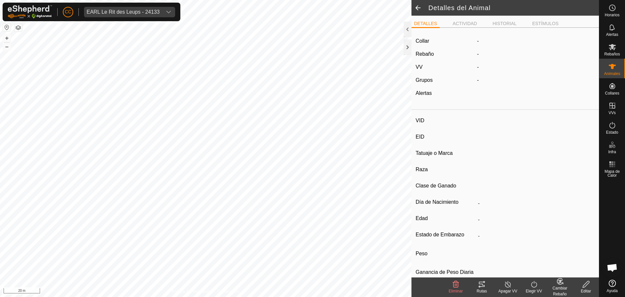
type input "0 kg"
type input "-"
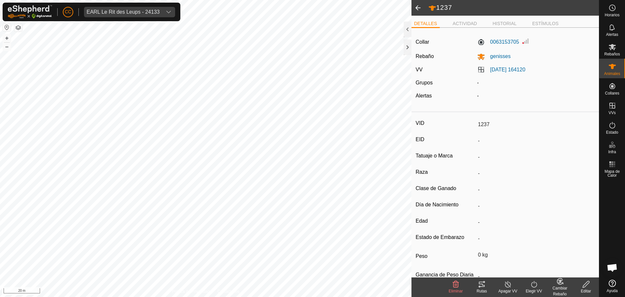
click at [415, 10] on span at bounding box center [418, 8] width 13 height 16
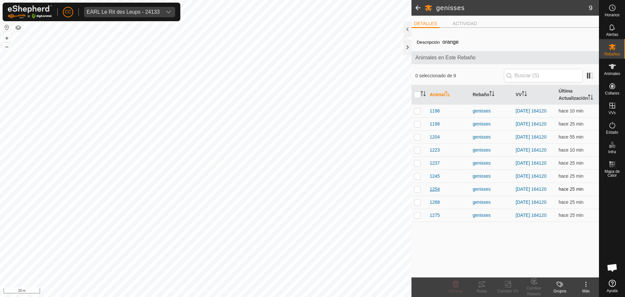
click at [434, 192] on span "1254" at bounding box center [435, 189] width 10 height 7
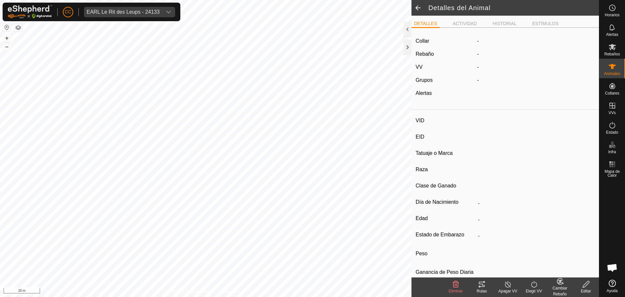
type input "1254"
type input "-"
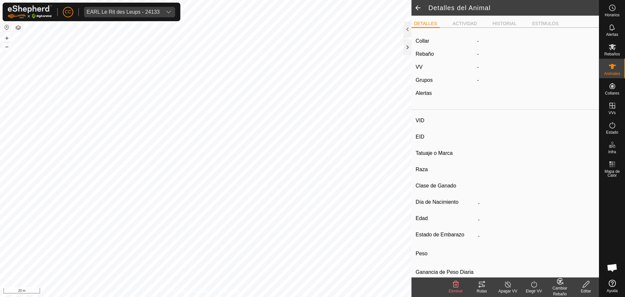
type input "0 kg"
type input "-"
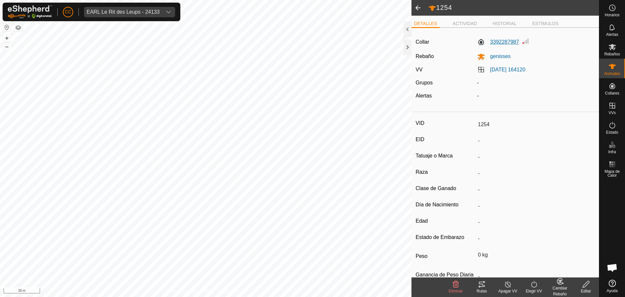
click at [496, 44] on label "3392287987" at bounding box center [498, 42] width 42 height 8
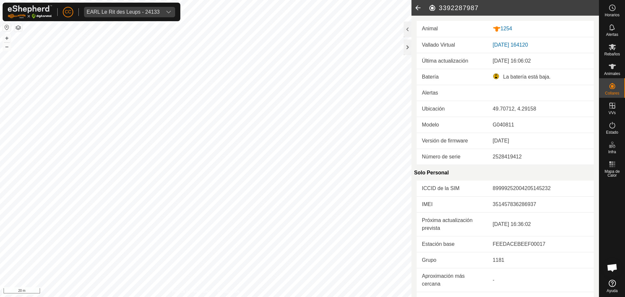
click at [420, 7] on icon at bounding box center [418, 8] width 13 height 16
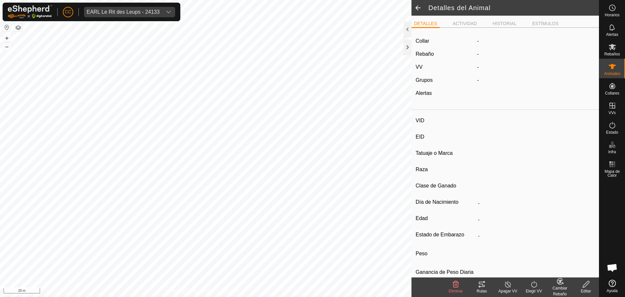
type input "1254"
type input "-"
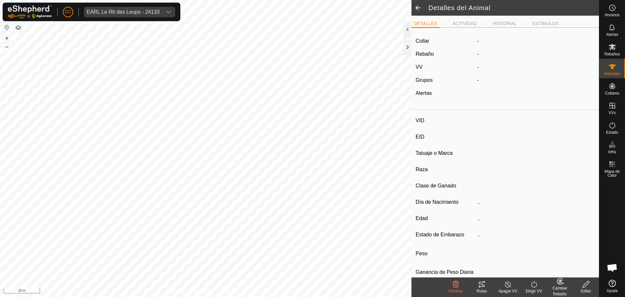
type input "0 kg"
type input "-"
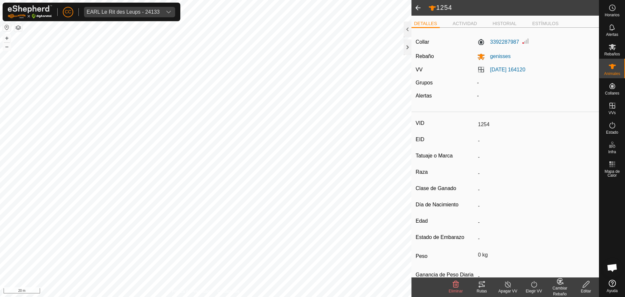
click at [414, 10] on span at bounding box center [418, 8] width 13 height 16
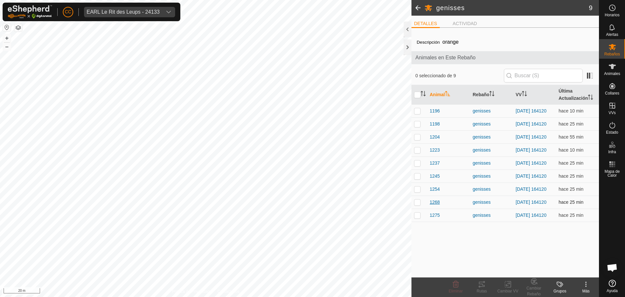
click at [436, 205] on span "1268" at bounding box center [435, 202] width 10 height 7
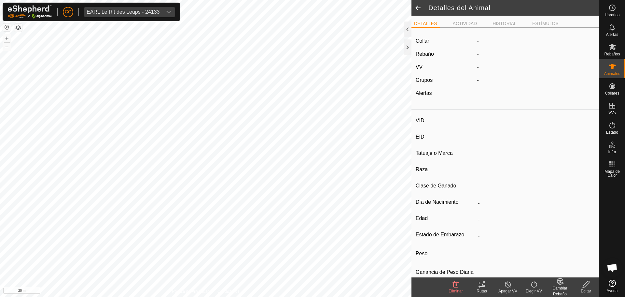
type input "1268"
type input "-"
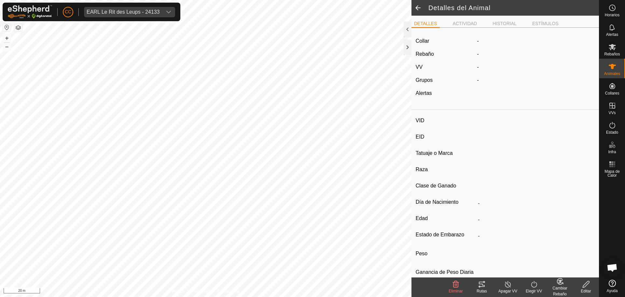
type input "0 kg"
type input "-"
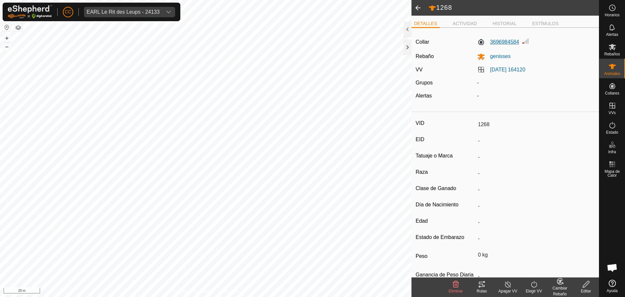
click at [506, 43] on label "3696984584" at bounding box center [498, 42] width 42 height 8
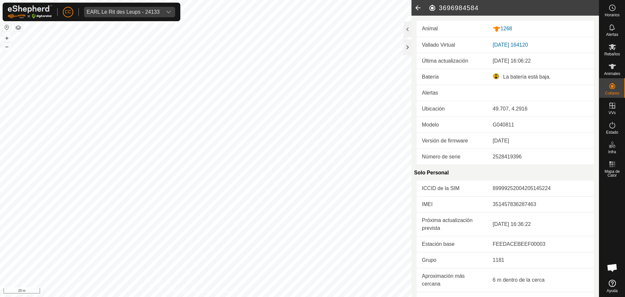
scroll to position [146, 0]
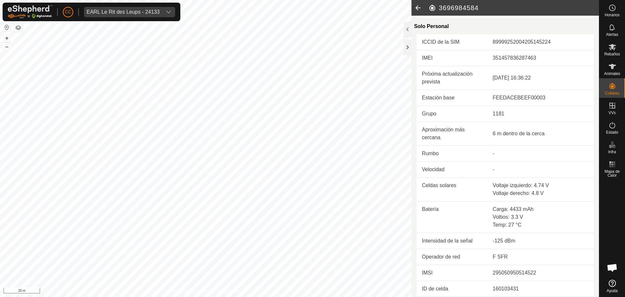
click at [420, 10] on icon at bounding box center [418, 8] width 13 height 16
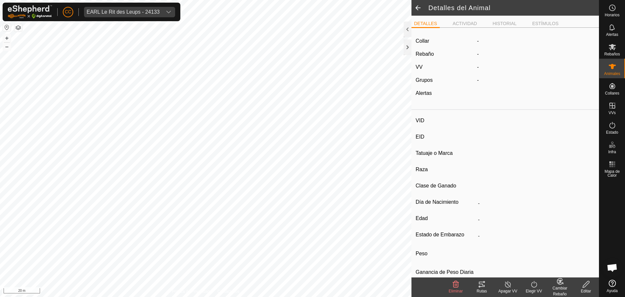
type input "1268"
type input "-"
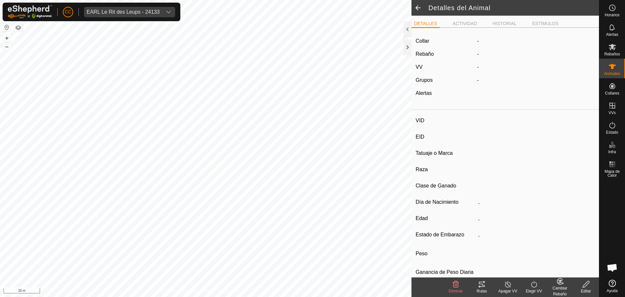
type input "0 kg"
type input "-"
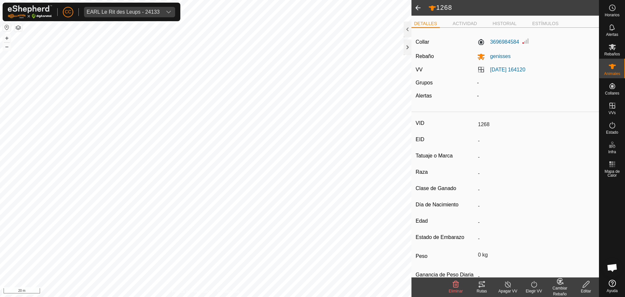
click at [415, 11] on span at bounding box center [418, 8] width 13 height 16
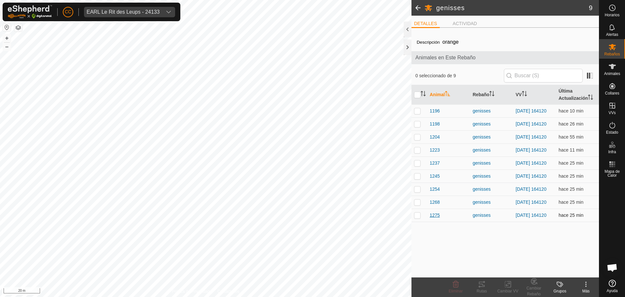
click at [435, 219] on span "1275" at bounding box center [435, 215] width 10 height 7
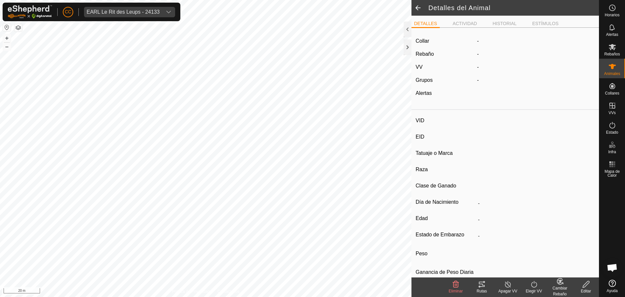
type input "1275"
type input "-"
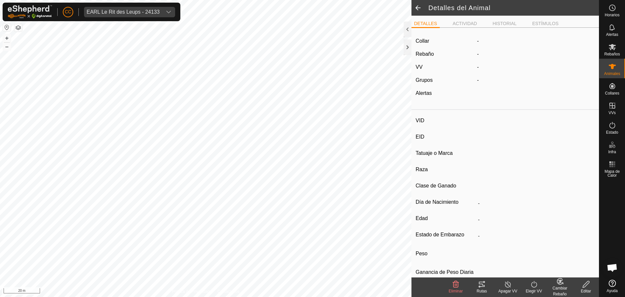
type input "0 kg"
type input "-"
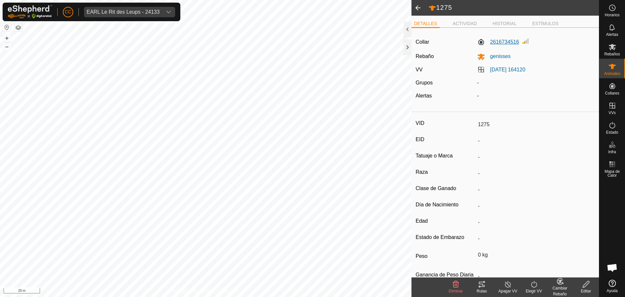
click at [503, 42] on label "2616734516" at bounding box center [498, 42] width 42 height 8
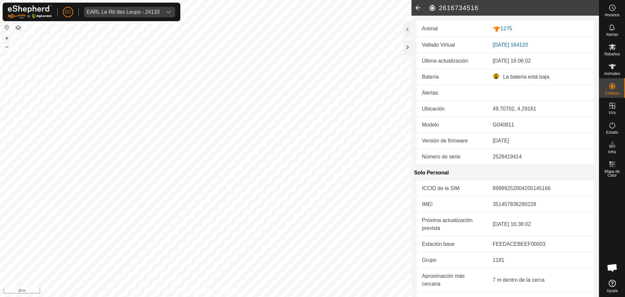
click at [541, 70] on td "La batería está baja." at bounding box center [541, 77] width 106 height 16
click at [499, 27] on div "1275" at bounding box center [541, 29] width 96 height 8
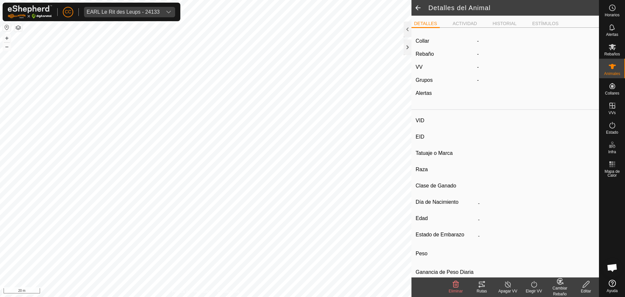
type input "1275"
type input "-"
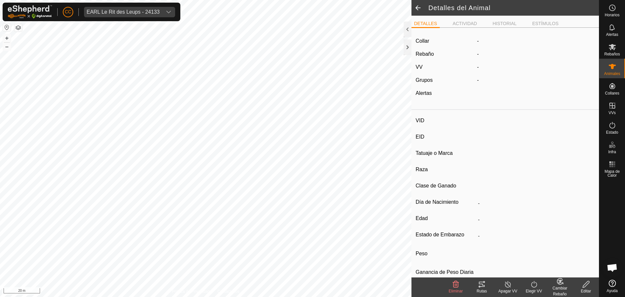
type input "0 kg"
type input "-"
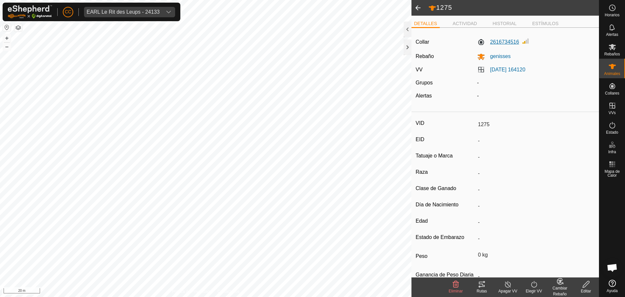
click at [501, 38] on label "2616734516" at bounding box center [498, 42] width 42 height 8
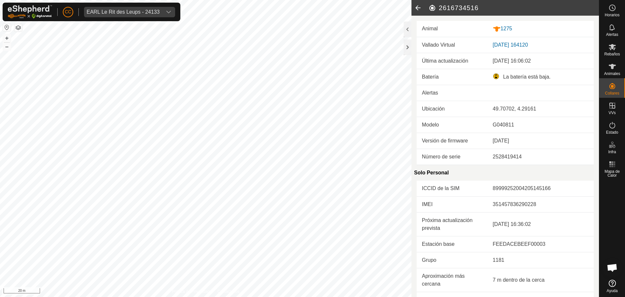
scroll to position [146, 0]
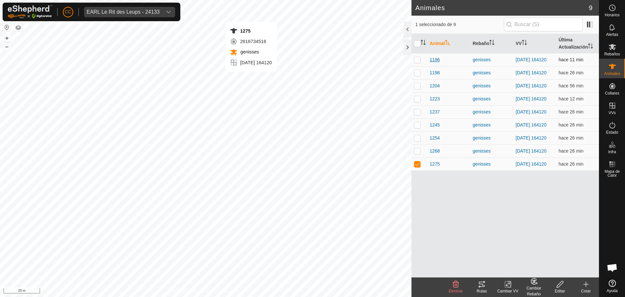
click at [436, 60] on span "1196" at bounding box center [435, 59] width 10 height 7
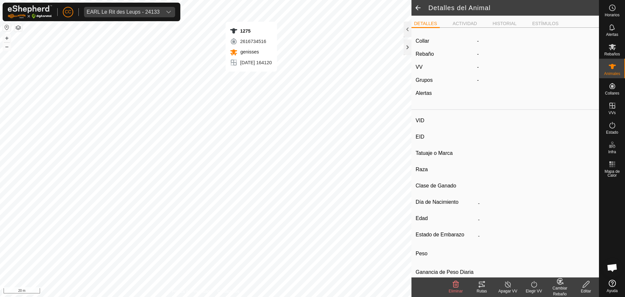
type input "1196"
type input "-"
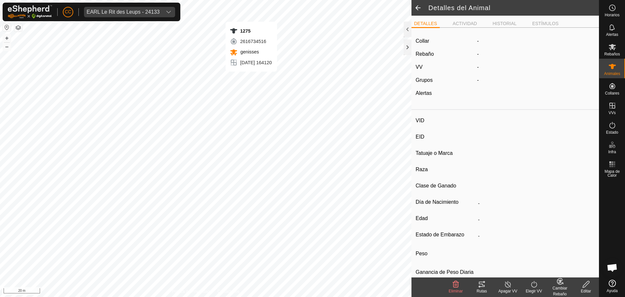
type input "0 kg"
type input "-"
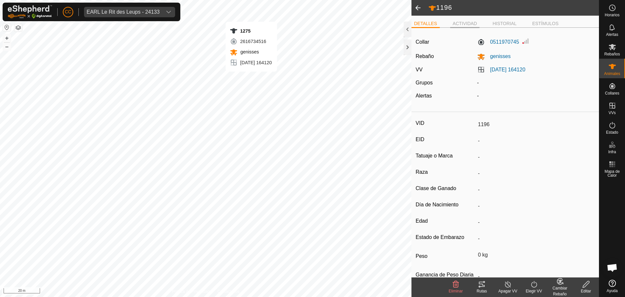
click at [464, 21] on li "ACTIVIDAD" at bounding box center [465, 24] width 30 height 8
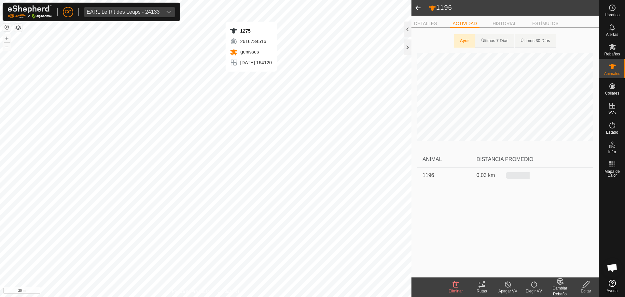
click at [413, 12] on span at bounding box center [418, 8] width 13 height 16
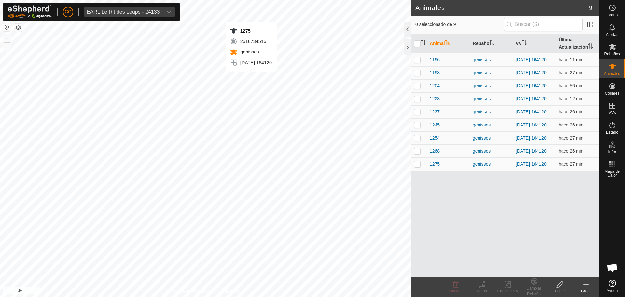
click at [435, 60] on span "1196" at bounding box center [435, 59] width 10 height 7
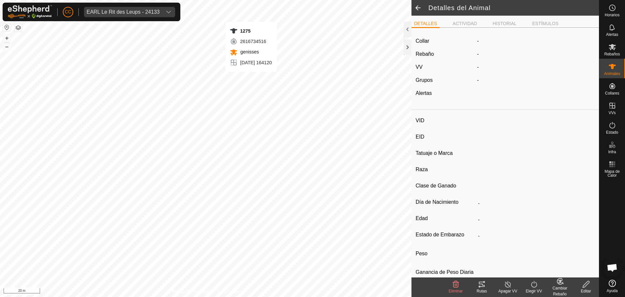
type input "1196"
type input "-"
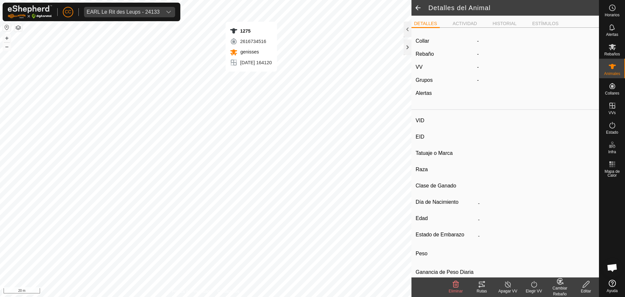
type input "0 kg"
type input "-"
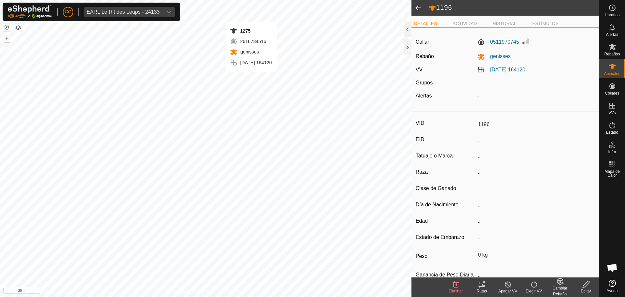
click at [509, 42] on label "0511970745" at bounding box center [498, 42] width 42 height 8
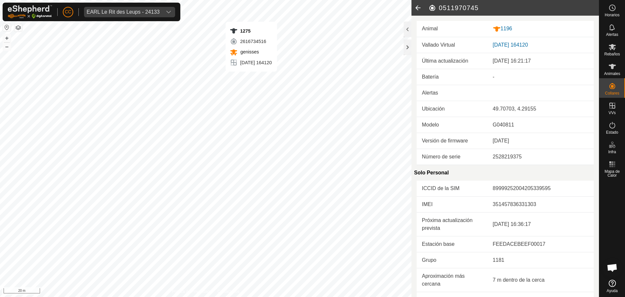
drag, startPoint x: 535, startPoint y: 55, endPoint x: 546, endPoint y: 55, distance: 10.7
click at [546, 55] on td "15 sept 2025, 16:21:17" at bounding box center [541, 61] width 106 height 16
drag, startPoint x: 494, startPoint y: 111, endPoint x: 544, endPoint y: 104, distance: 50.3
click at [544, 104] on td "49.70703, 4.29155" at bounding box center [541, 109] width 106 height 16
click at [503, 191] on td "89999252004205339595" at bounding box center [541, 188] width 106 height 16
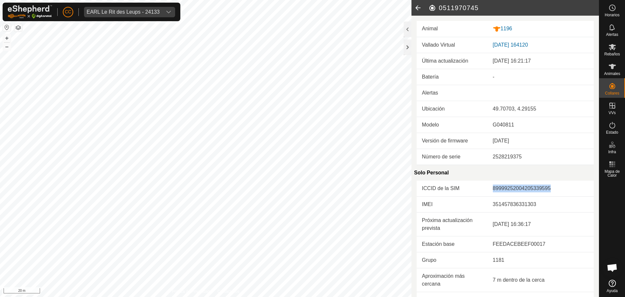
click at [503, 191] on td "89999252004205339595" at bounding box center [541, 188] width 106 height 16
copy td "89999252004205339595"
click at [520, 173] on div "Solo Personal" at bounding box center [504, 173] width 180 height 16
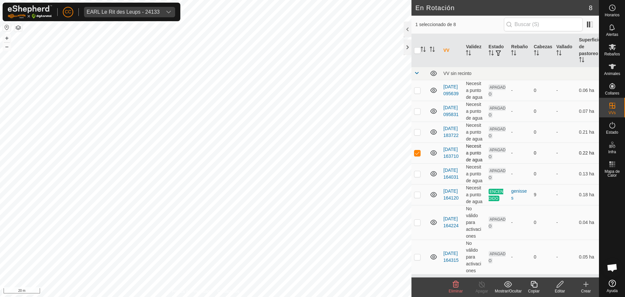
click at [447, 155] on td "2025-09-12 163710" at bounding box center [452, 152] width 22 height 21
click at [448, 147] on link "2025-09-12 163710" at bounding box center [451, 153] width 15 height 12
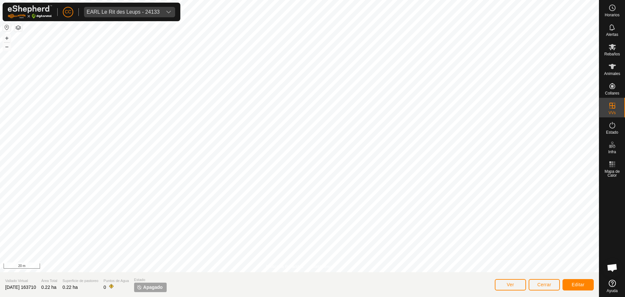
click at [162, 283] on p-tag "Apagado" at bounding box center [150, 286] width 33 height 9
drag, startPoint x: 92, startPoint y: 279, endPoint x: 85, endPoint y: 280, distance: 7.9
click at [92, 279] on span "Superficie de pastoreo" at bounding box center [81, 281] width 36 height 6
drag, startPoint x: 32, startPoint y: 282, endPoint x: 38, endPoint y: 284, distance: 5.9
click at [32, 284] on div "Vallado Virtual 2025-09-12 163710" at bounding box center [20, 284] width 31 height 13
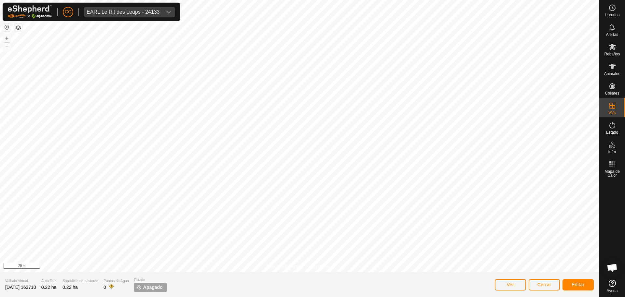
click at [126, 286] on div "Puntos de Agua 0" at bounding box center [116, 284] width 25 height 13
click at [245, 285] on section "Vallado Virtual 2025-09-12 163710 Área Total 0.22 ha Superficie de pastoreo 0.2…" at bounding box center [299, 284] width 599 height 25
click at [573, 283] on span "Editar" at bounding box center [578, 284] width 13 height 5
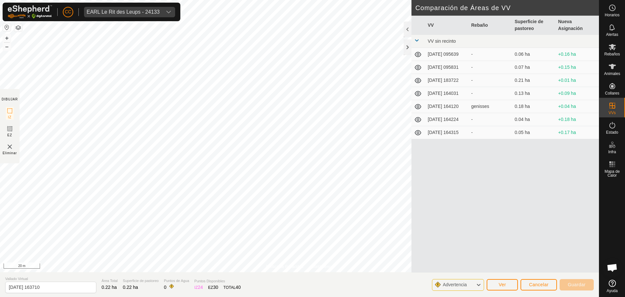
click at [566, 55] on td "+0.16 ha" at bounding box center [578, 54] width 44 height 13
click at [479, 54] on div "-" at bounding box center [491, 54] width 38 height 7
drag, startPoint x: 455, startPoint y: 66, endPoint x: 437, endPoint y: 81, distance: 23.1
click at [447, 72] on td "2025-09-11 095831" at bounding box center [447, 67] width 44 height 13
drag, startPoint x: 433, startPoint y: 91, endPoint x: 460, endPoint y: 170, distance: 84.5
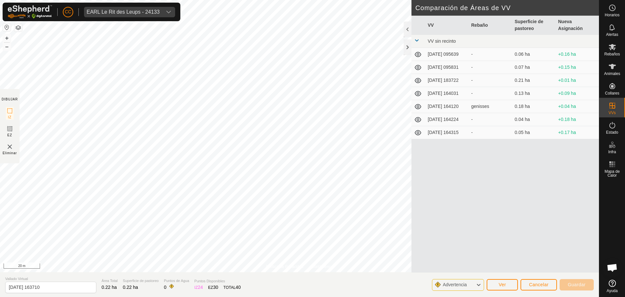
click at [458, 164] on div "VV Rebaño Superficie de pastoreo Nueva Asignación VV sin recinto 2025-09-11 095…" at bounding box center [506, 144] width 188 height 257
click at [416, 47] on td at bounding box center [419, 41] width 14 height 13
click at [416, 37] on td at bounding box center [419, 41] width 14 height 13
click at [415, 37] on td at bounding box center [419, 41] width 14 height 13
click at [477, 286] on icon at bounding box center [478, 284] width 5 height 8
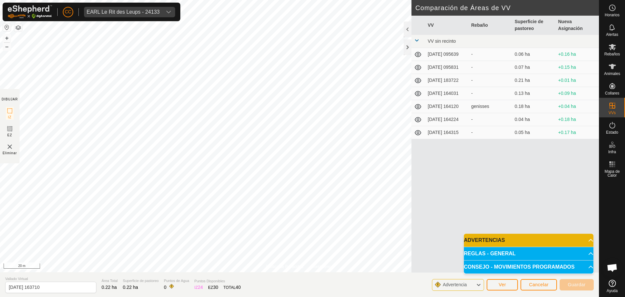
click at [506, 270] on p-accordion-header "CONSEJO - MOVIMIENTOS PROGRAMADOS" at bounding box center [529, 266] width 130 height 13
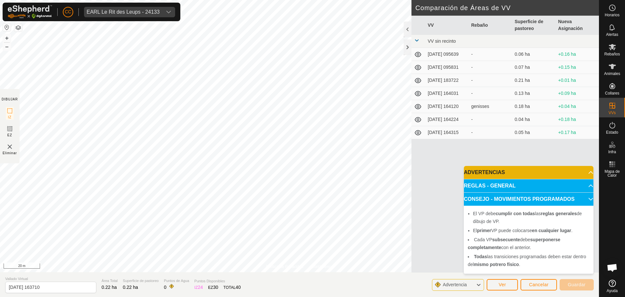
click at [407, 28] on div at bounding box center [408, 29] width 8 height 16
